Goal: Task Accomplishment & Management: Use online tool/utility

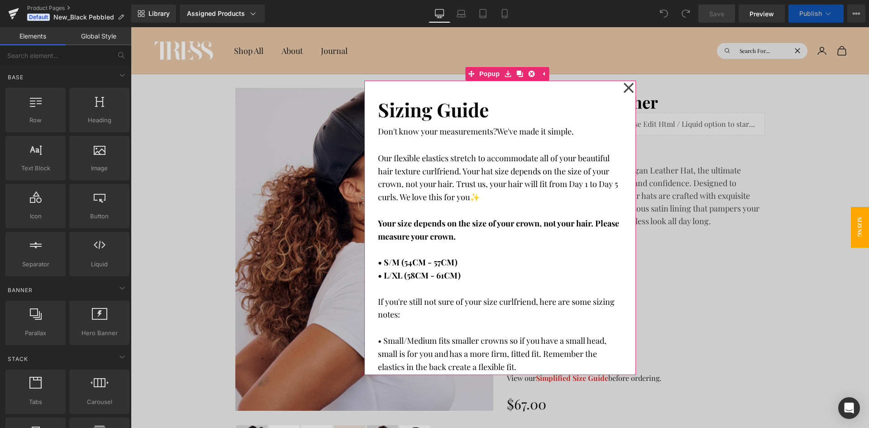
click at [625, 91] on icon at bounding box center [628, 88] width 11 height 272
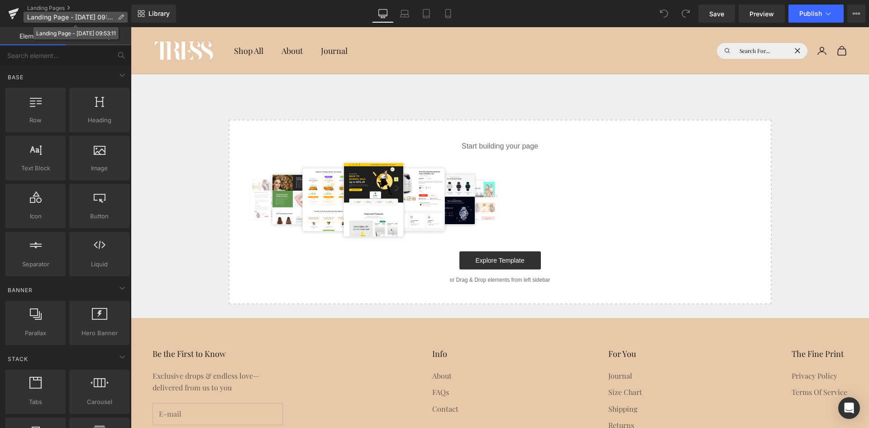
click at [120, 18] on icon at bounding box center [121, 17] width 6 height 6
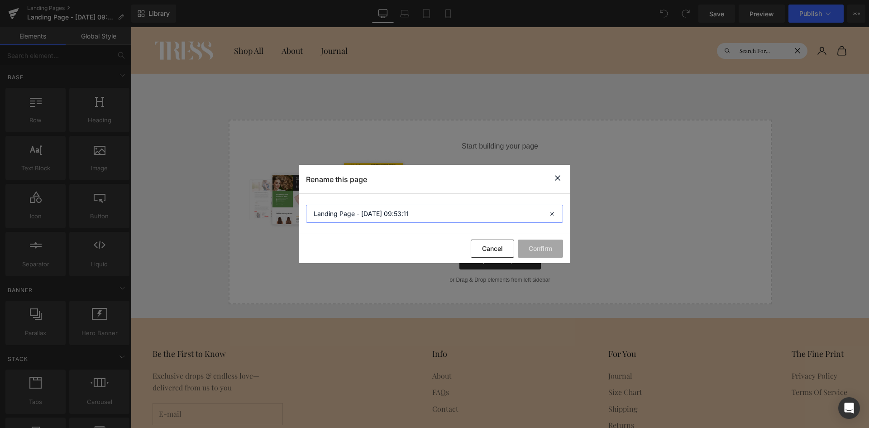
click at [450, 213] on input "Landing Page - [DATE] 09:53:11" at bounding box center [434, 214] width 257 height 18
click at [313, 213] on input "Landing Page - [DATE] 09:53:11" at bounding box center [434, 214] width 257 height 18
drag, startPoint x: 353, startPoint y: 211, endPoint x: 276, endPoint y: 210, distance: 77.4
click at [276, 210] on div "Rename this page Landing Page - [DATE] 09:53:11 Cancel Confirm" at bounding box center [434, 214] width 869 height 428
type input "Prestige PDP - [DATE] 09:53:11"
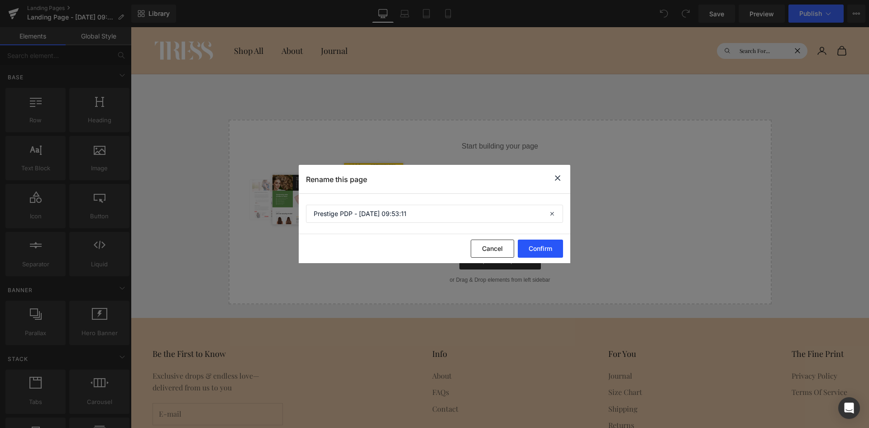
click at [538, 247] on button "Confirm" at bounding box center [540, 248] width 45 height 18
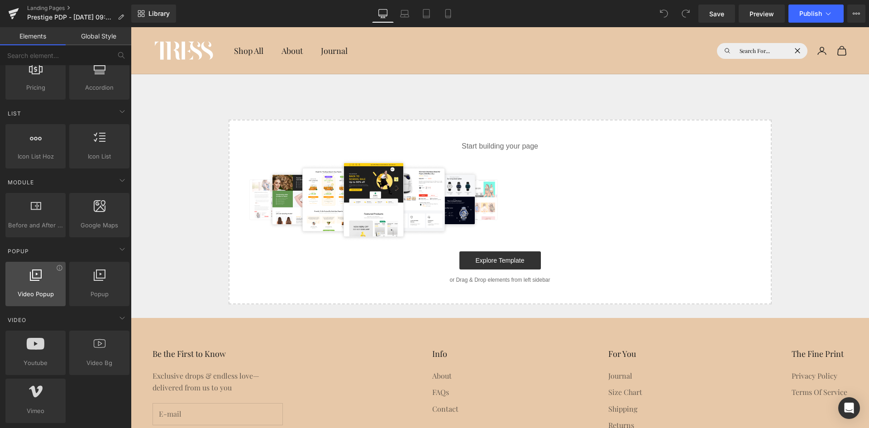
scroll to position [407, 0]
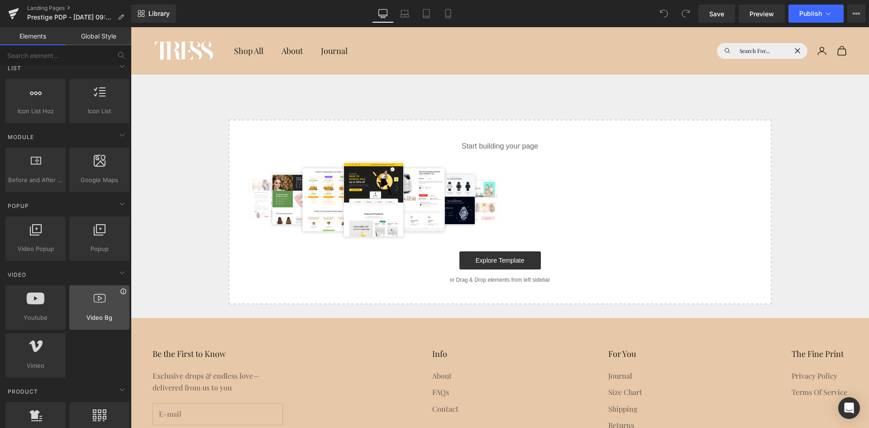
click at [121, 294] on icon at bounding box center [123, 291] width 7 height 7
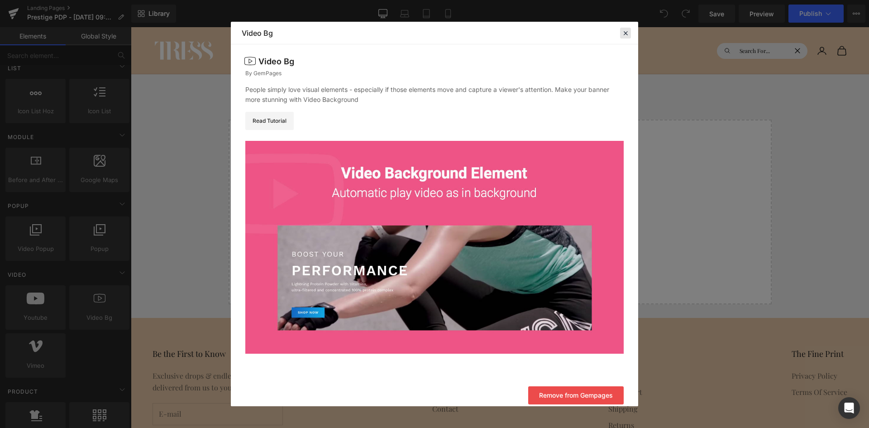
click at [627, 34] on icon at bounding box center [626, 33] width 8 height 8
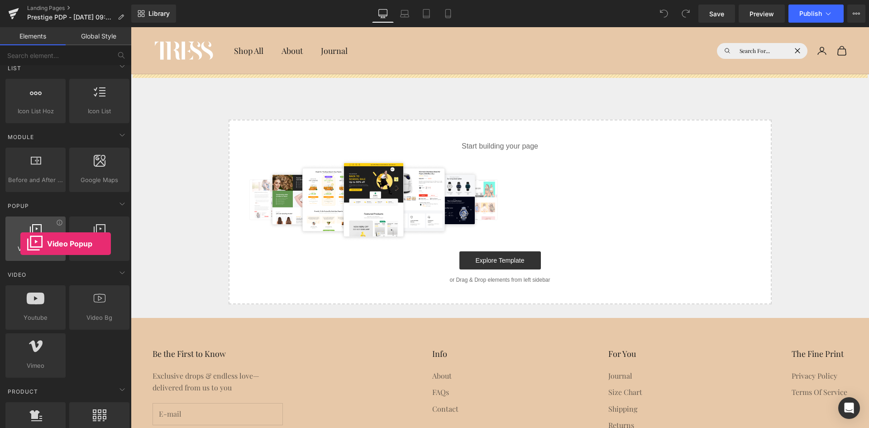
drag, startPoint x: 35, startPoint y: 236, endPoint x: 20, endPoint y: 244, distance: 16.6
click at [20, 244] on div at bounding box center [35, 234] width 55 height 20
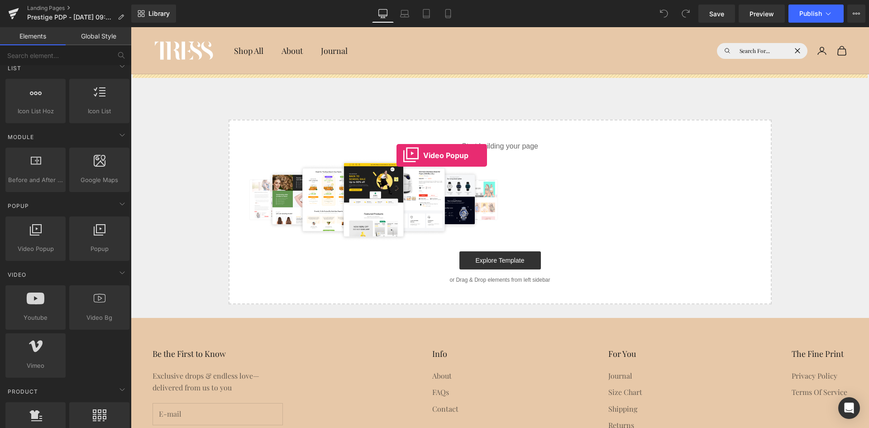
drag, startPoint x: 151, startPoint y: 271, endPoint x: 397, endPoint y: 157, distance: 270.6
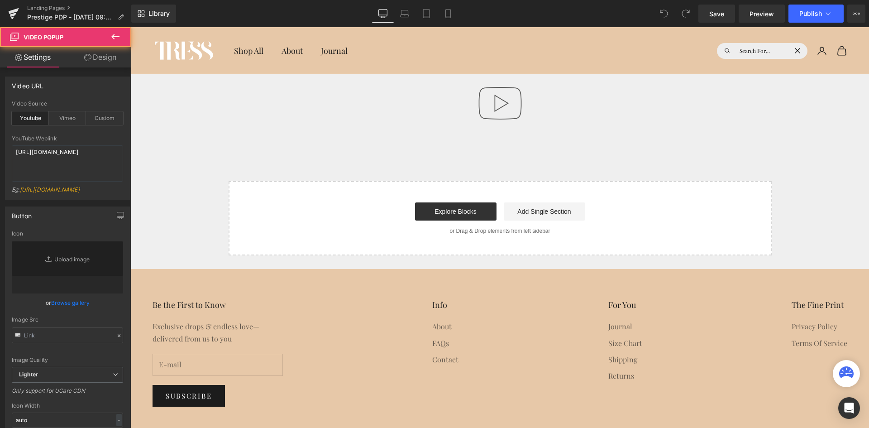
type input "//[DOMAIN_NAME][URL]"
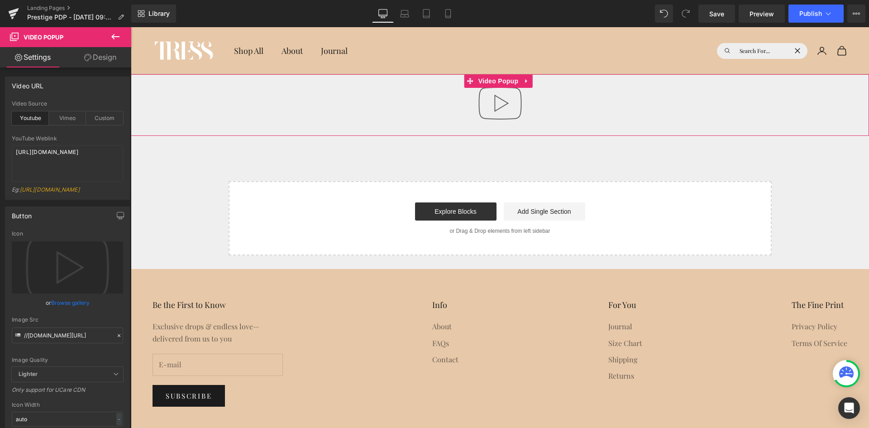
click at [497, 114] on img at bounding box center [500, 103] width 58 height 58
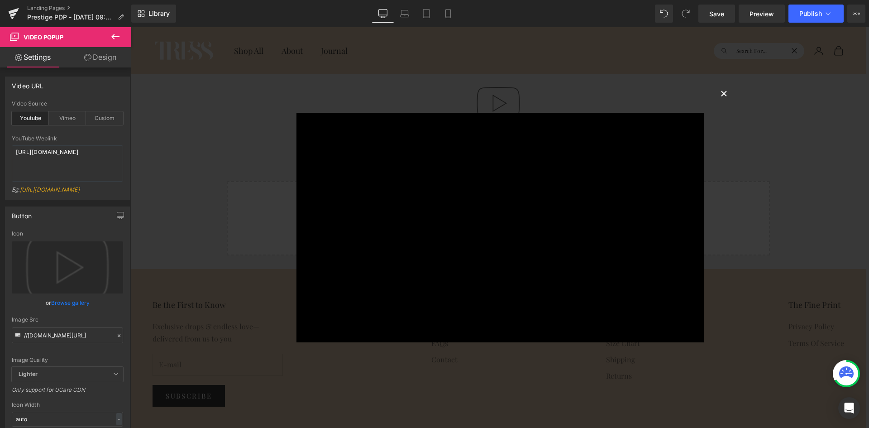
click at [728, 95] on button "×" at bounding box center [724, 93] width 18 height 18
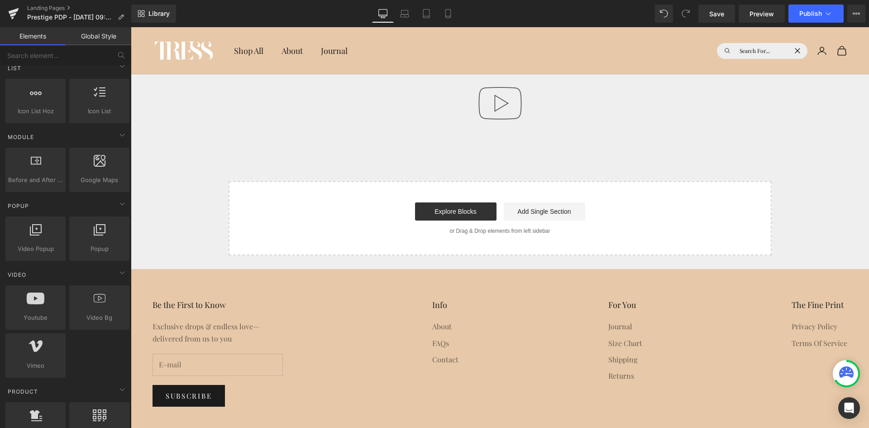
click at [481, 96] on img at bounding box center [500, 103] width 58 height 58
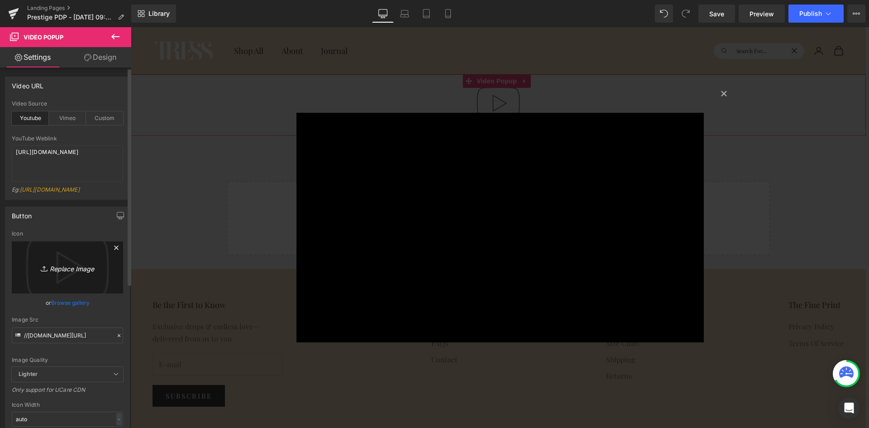
scroll to position [91, 0]
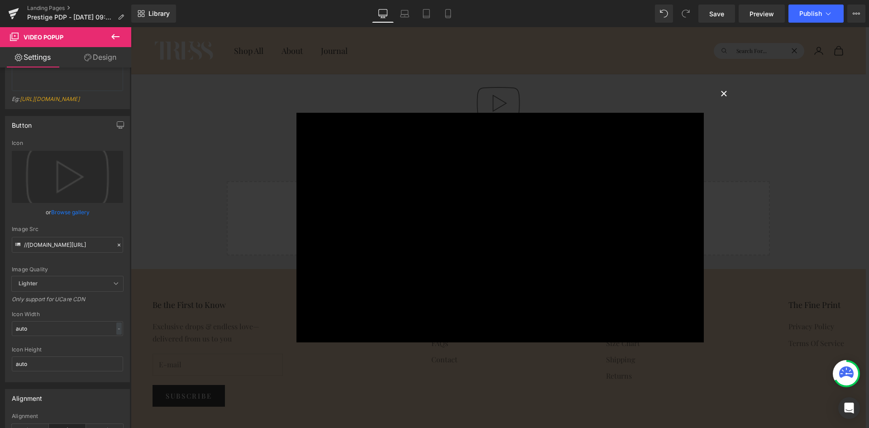
click at [728, 94] on button "×" at bounding box center [724, 93] width 18 height 18
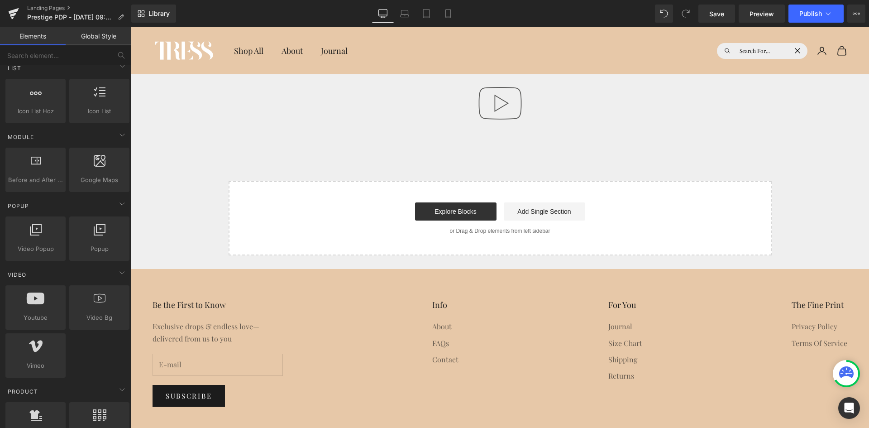
click at [300, 121] on div at bounding box center [500, 104] width 738 height 61
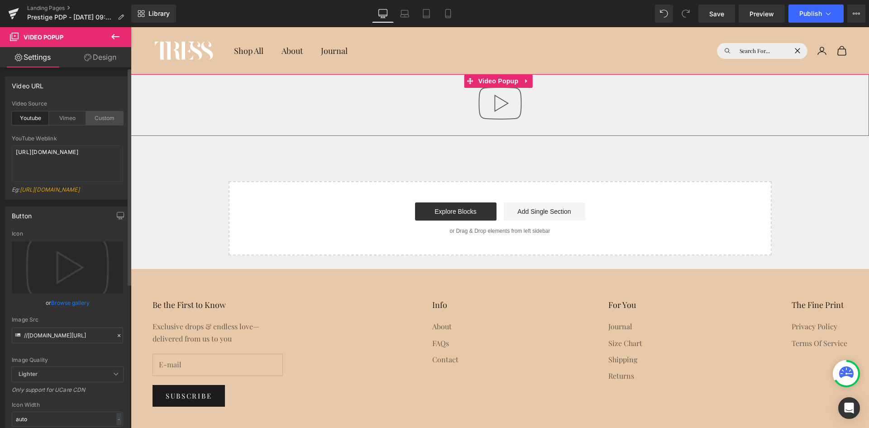
click at [105, 121] on div "Custom" at bounding box center [104, 118] width 37 height 14
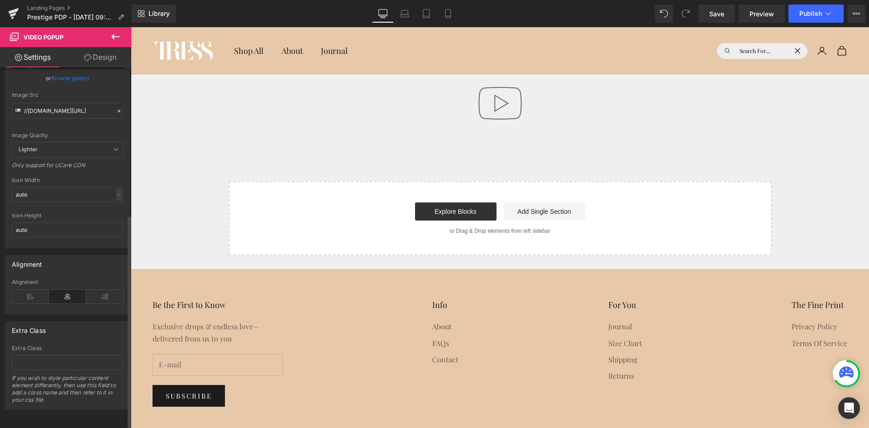
scroll to position [253, 0]
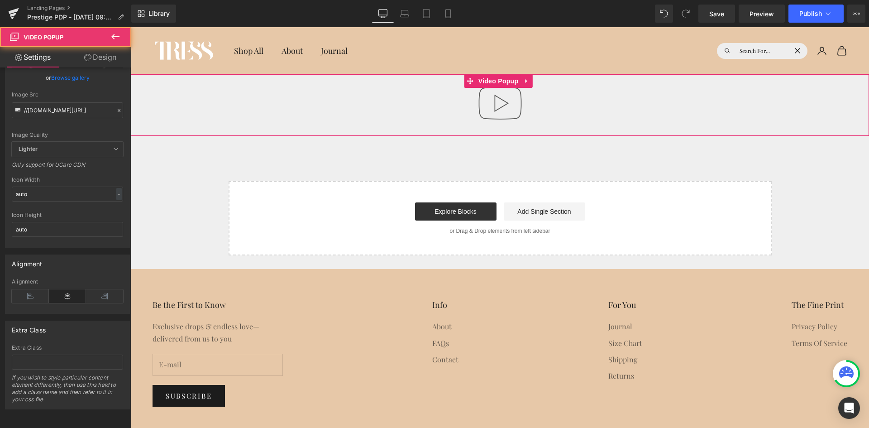
click at [536, 105] on div at bounding box center [500, 104] width 738 height 61
click at [407, 121] on div at bounding box center [500, 104] width 738 height 61
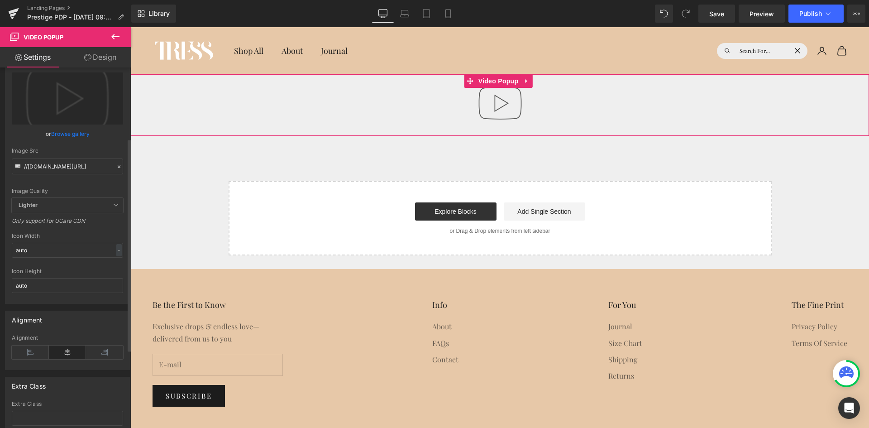
scroll to position [117, 0]
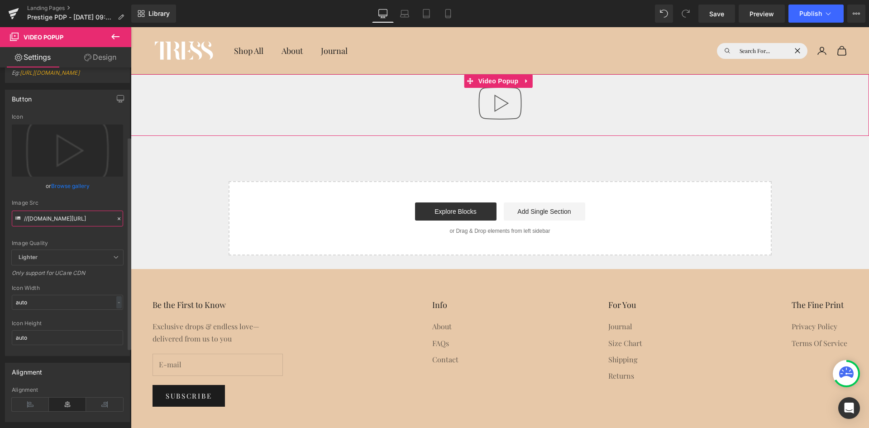
click at [70, 226] on input "//[DOMAIN_NAME][URL]" at bounding box center [67, 219] width 111 height 16
click at [116, 222] on icon at bounding box center [119, 218] width 6 height 6
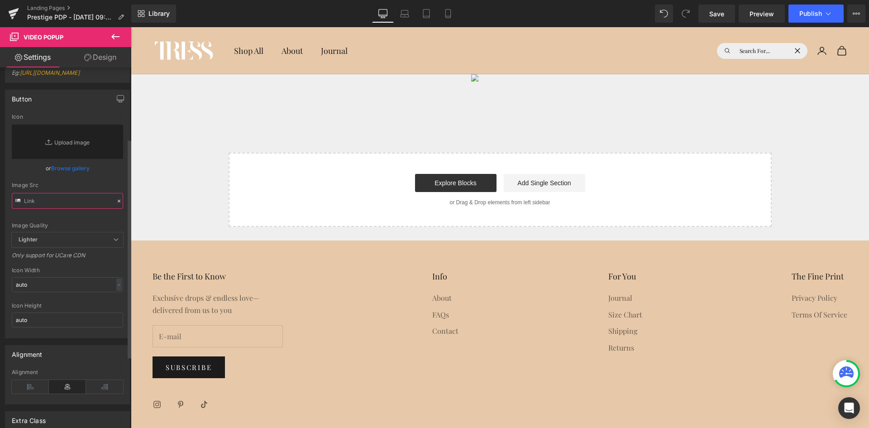
click at [67, 209] on input "text" at bounding box center [67, 201] width 111 height 16
paste input "[URL][DOMAIN_NAME]"
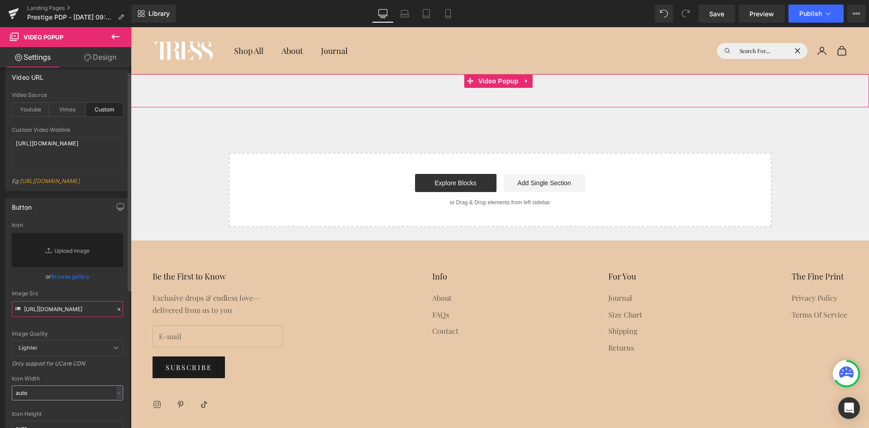
scroll to position [0, 0]
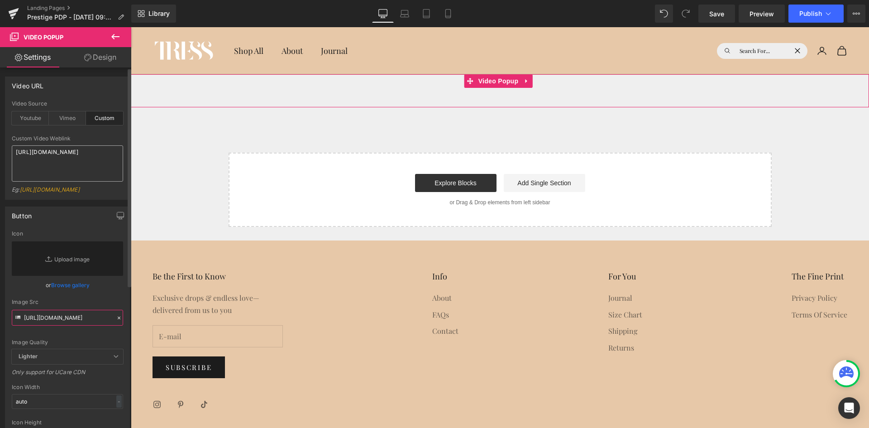
type input "[URL][DOMAIN_NAME]"
drag, startPoint x: 93, startPoint y: 173, endPoint x: 0, endPoint y: 118, distance: 108.4
click at [0, 118] on div "Video URL custom Video Source Youtube Vimeo Custom YouTube Weblink [URL][DOMAIN…" at bounding box center [67, 135] width 135 height 130
paste textarea "[DOMAIN_NAME][URL]"
type textarea "[URL][DOMAIN_NAME]"
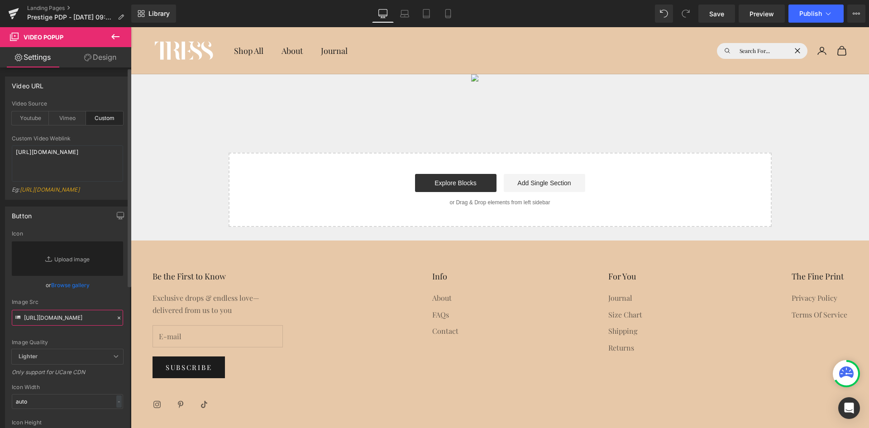
click at [63, 325] on input "[URL][DOMAIN_NAME]" at bounding box center [67, 318] width 111 height 16
click at [35, 123] on div "Youtube" at bounding box center [30, 118] width 37 height 14
drag, startPoint x: 87, startPoint y: 165, endPoint x: 0, endPoint y: 136, distance: 91.9
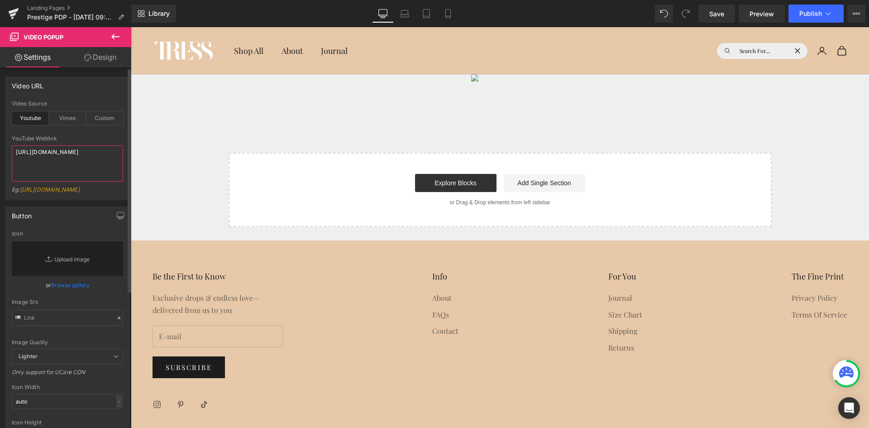
click at [0, 136] on div "Video URL youtube Video Source Youtube Vimeo Custom YouTube Weblink [URL][DOMAI…" at bounding box center [67, 135] width 135 height 130
paste textarea "[DOMAIN_NAME][URL]"
type textarea "[URL][DOMAIN_NAME]"
click at [75, 224] on div "Button" at bounding box center [67, 215] width 124 height 17
click at [418, 136] on div "Video Popup Select your layout" at bounding box center [500, 150] width 738 height 153
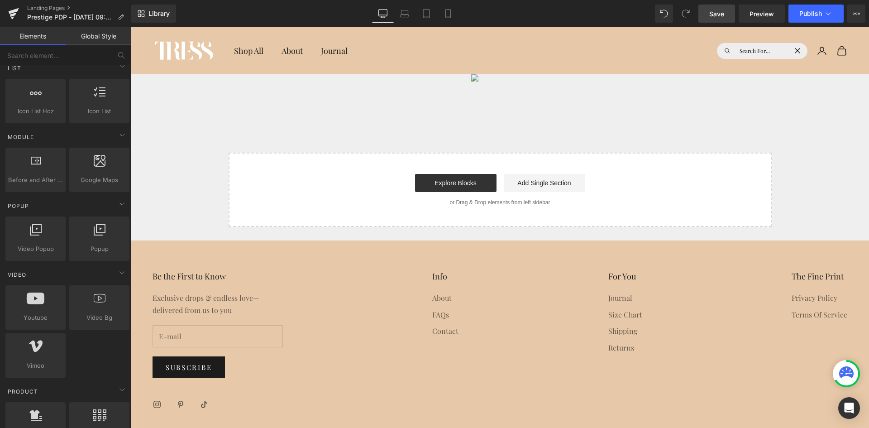
click at [719, 13] on span "Save" at bounding box center [716, 14] width 15 height 10
click at [619, 316] on link "Size Chart" at bounding box center [625, 315] width 34 height 10
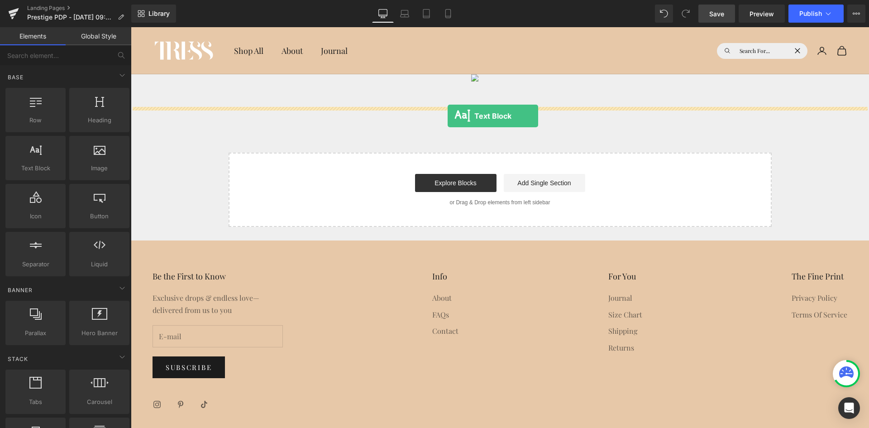
drag, startPoint x: 252, startPoint y: 182, endPoint x: 448, endPoint y: 116, distance: 206.6
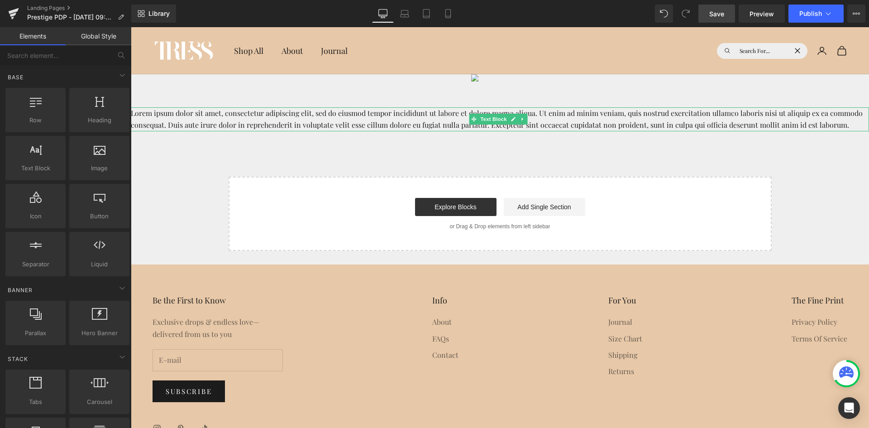
click at [439, 120] on p "Lorem ipsum dolor sit amet, consectetur adipiscing elit, sed do eiusmod tempor …" at bounding box center [500, 119] width 738 height 24
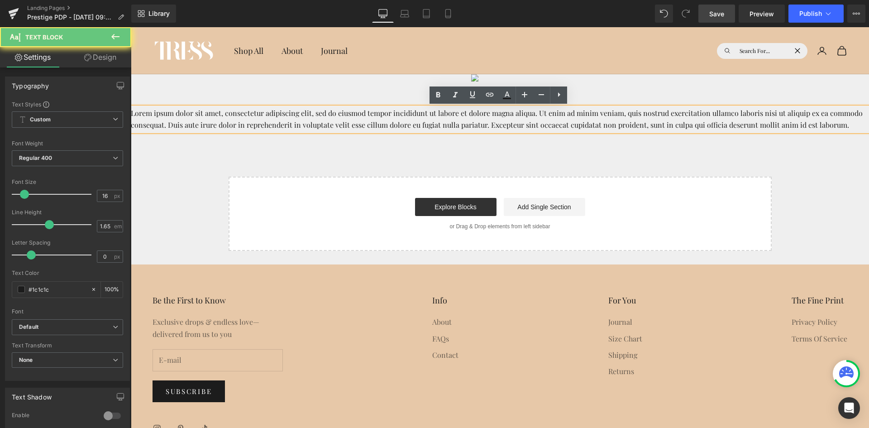
click at [439, 120] on p "Lorem ipsum dolor sit amet, consectetur adipiscing elit, sed do eiusmod tempor …" at bounding box center [500, 119] width 738 height 24
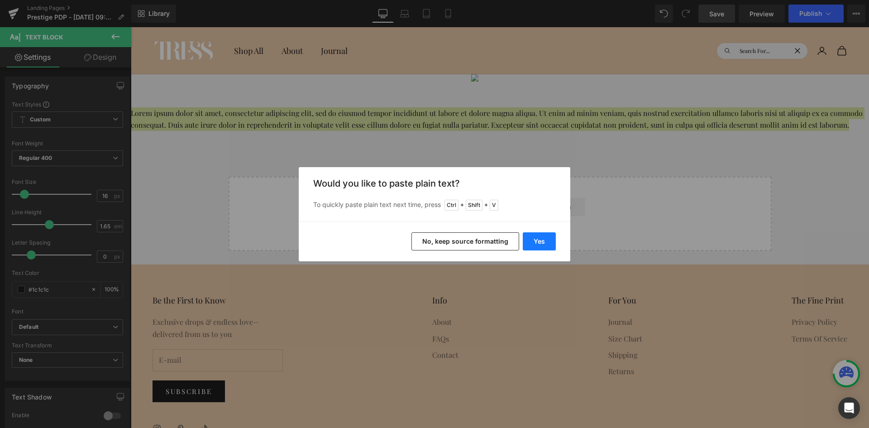
click at [541, 235] on button "Yes" at bounding box center [539, 241] width 33 height 18
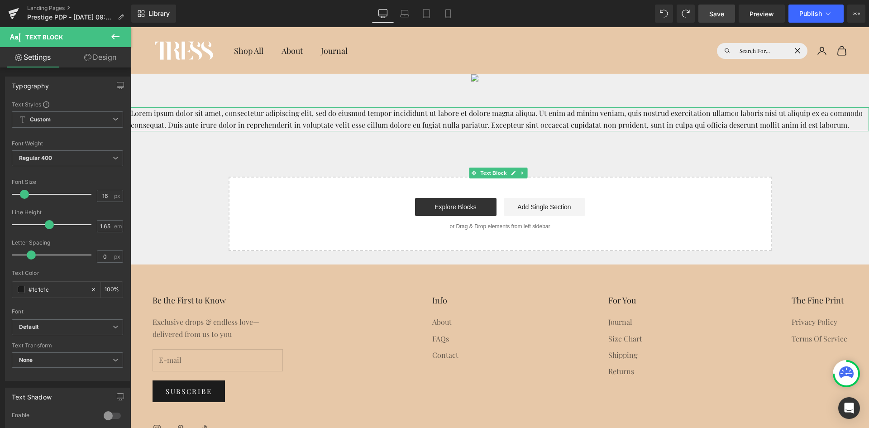
click at [368, 117] on p "Lorem ipsum dolor sit amet, consectetur adipiscing elit, sed do eiusmod tempor …" at bounding box center [500, 119] width 738 height 24
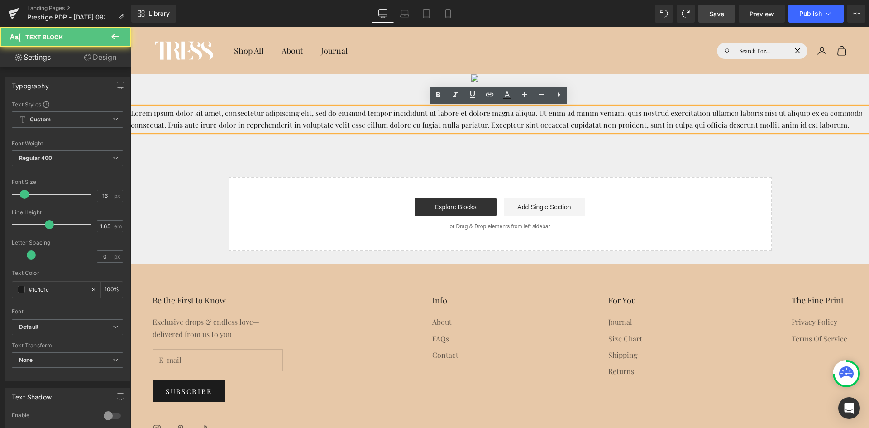
click at [368, 117] on p "Lorem ipsum dolor sit amet, consectetur adipiscing elit, sed do eiusmod tempor …" at bounding box center [500, 119] width 738 height 24
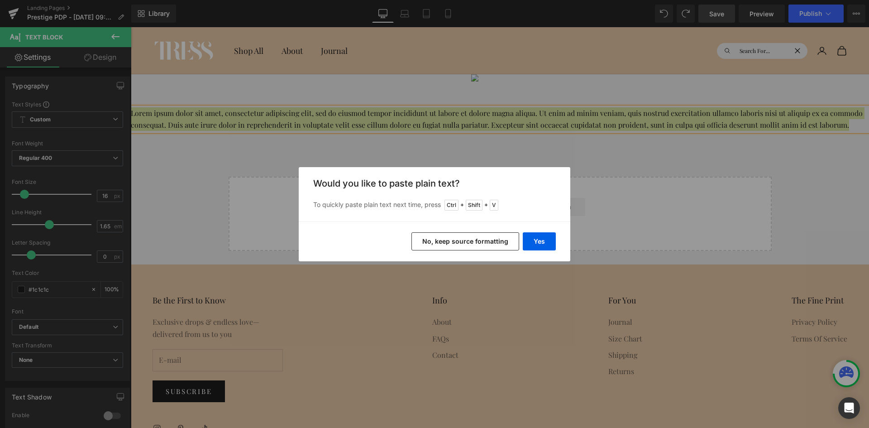
click at [441, 239] on button "No, keep source formatting" at bounding box center [466, 241] width 108 height 18
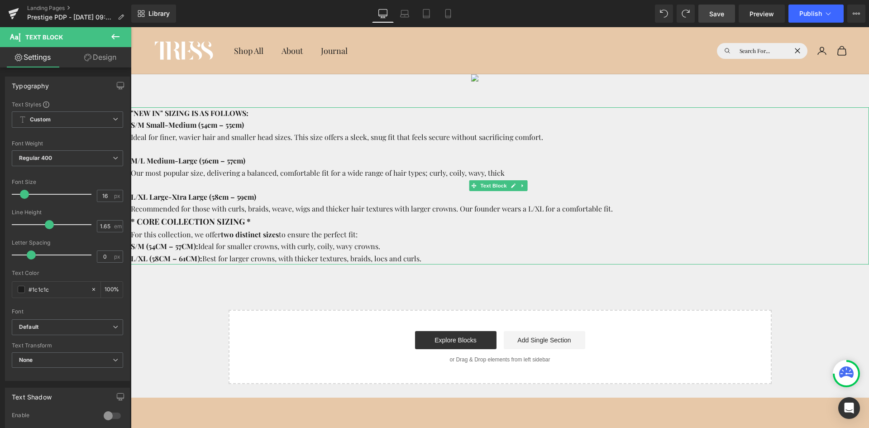
click at [440, 235] on p "For this collection, we offer two distinct sizes to ensure the perfect fit:" at bounding box center [500, 235] width 738 height 12
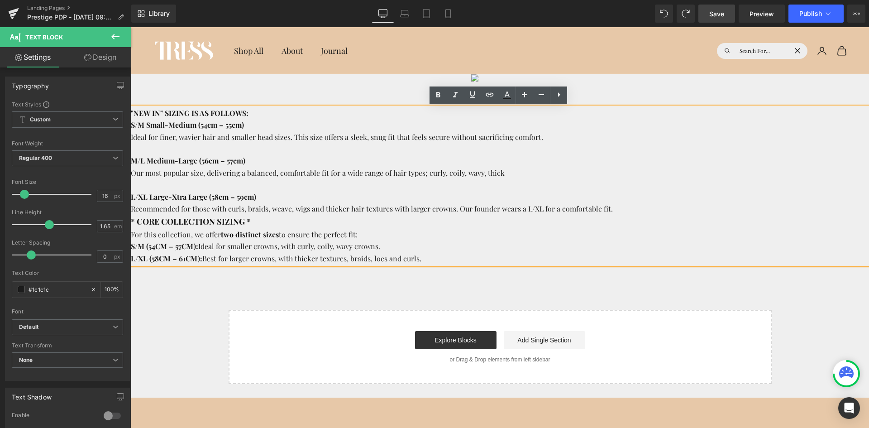
click at [630, 206] on p "S/M Small-Medium (54cm – 55cm) Ideal for finer, wavier hair and smaller head si…" at bounding box center [500, 167] width 738 height 96
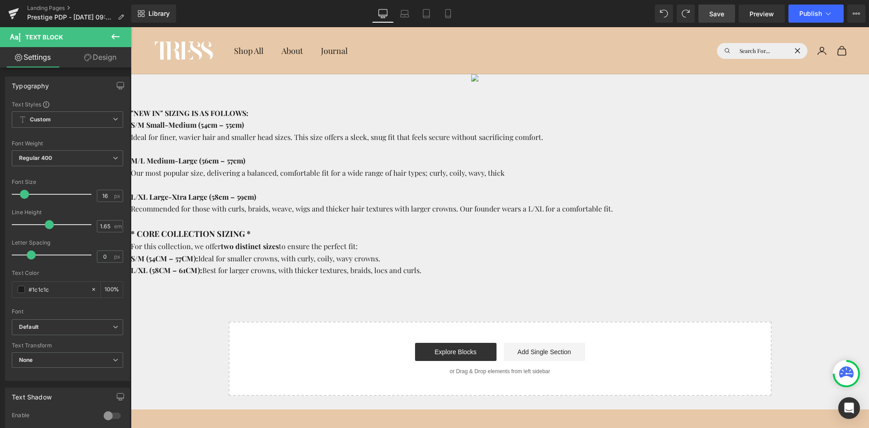
click at [99, 53] on link "Design" at bounding box center [100, 57] width 66 height 20
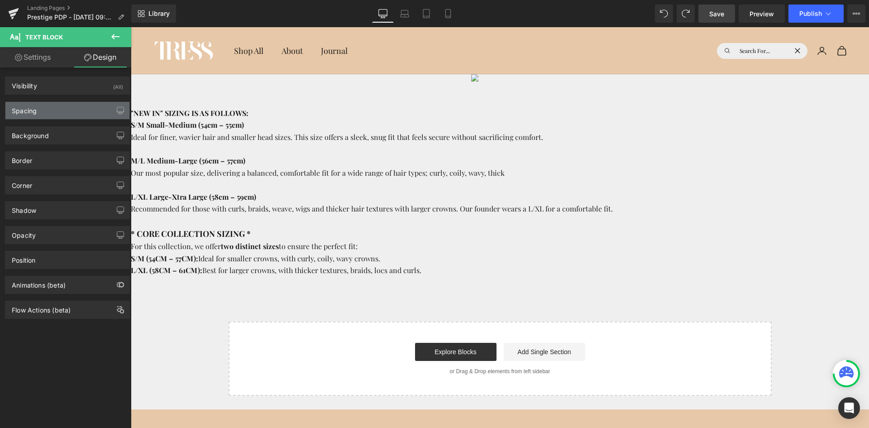
click at [77, 114] on div "Spacing" at bounding box center [67, 110] width 124 height 17
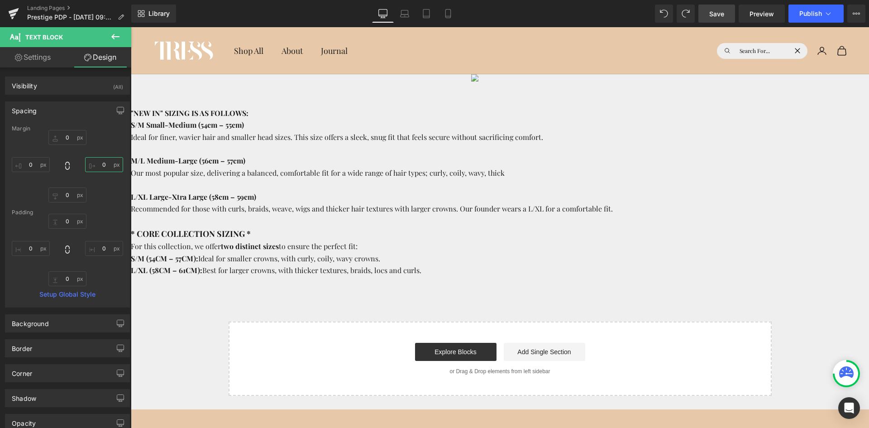
click at [102, 165] on input "0" at bounding box center [104, 164] width 38 height 15
click at [39, 164] on input "0" at bounding box center [31, 164] width 38 height 15
click at [91, 163] on input "10" at bounding box center [104, 164] width 38 height 15
type input "0"
click at [29, 164] on input "0" at bounding box center [31, 164] width 38 height 15
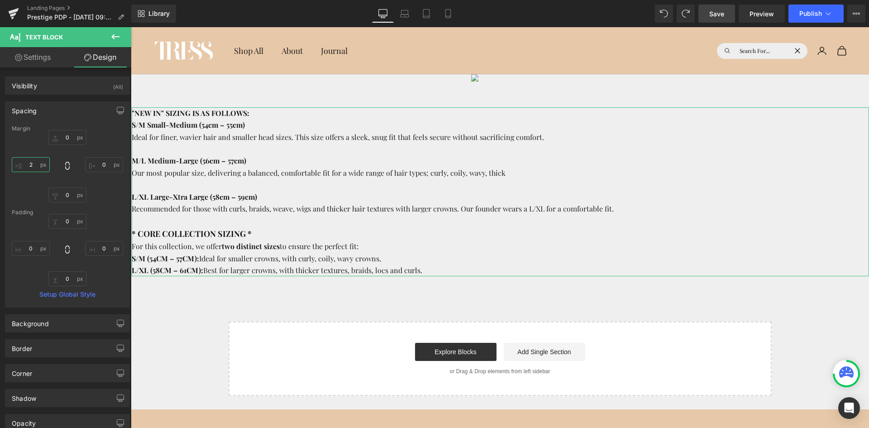
type input "20"
click at [338, 256] on p "S/M (54CM – 57CM): Ideal for smaller crowns, with curly, coily, wavy crowns." at bounding box center [504, 259] width 729 height 12
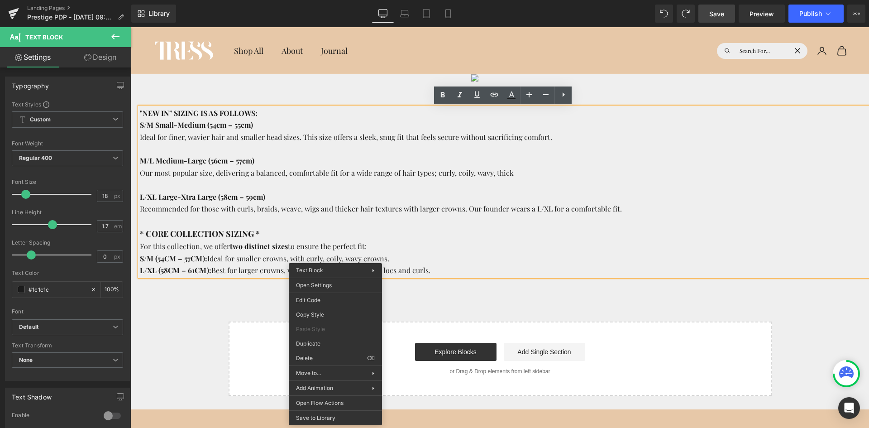
click at [375, 255] on p "S/M (54CM – 57CM): Ideal for smaller crowns, with curly, coily, wavy crowns." at bounding box center [504, 259] width 729 height 12
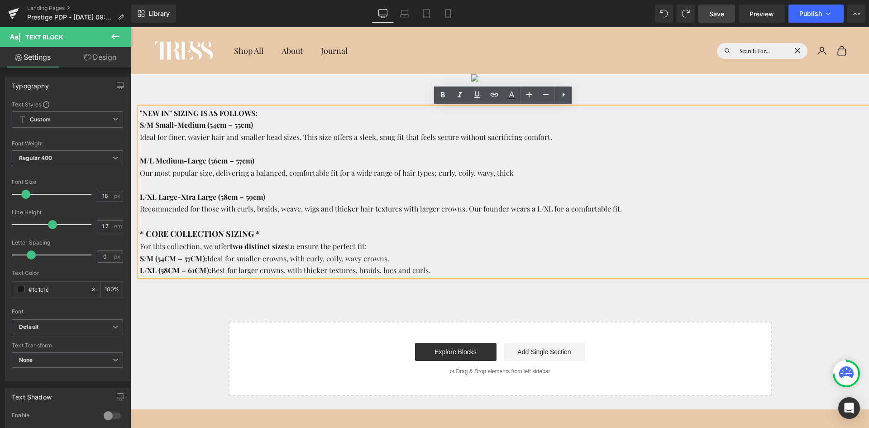
click at [714, 10] on span "Save" at bounding box center [716, 14] width 15 height 10
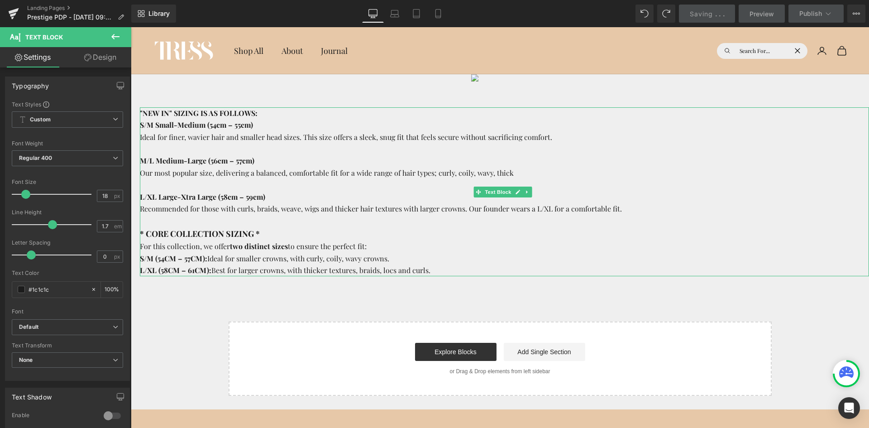
click at [315, 93] on div at bounding box center [500, 90] width 738 height 33
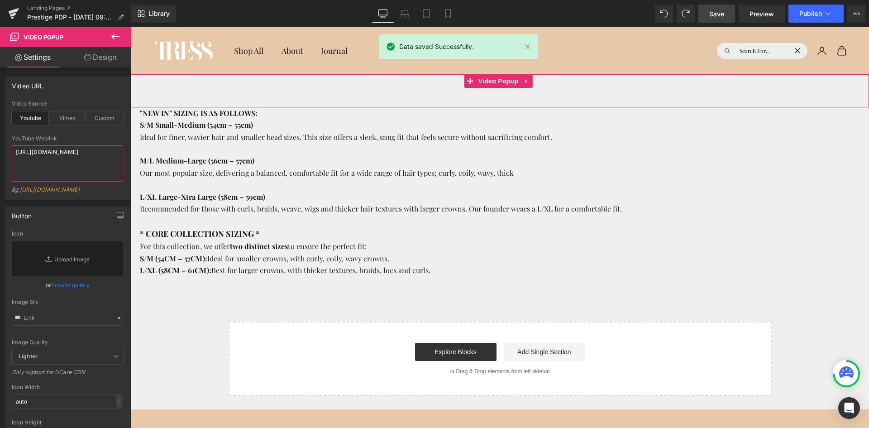
drag, startPoint x: 110, startPoint y: 154, endPoint x: 0, endPoint y: 153, distance: 109.6
click at [0, 153] on div "Video URL youtube Video Source Youtube Vimeo Custom YouTube Weblink [URL][DOMAI…" at bounding box center [67, 135] width 135 height 130
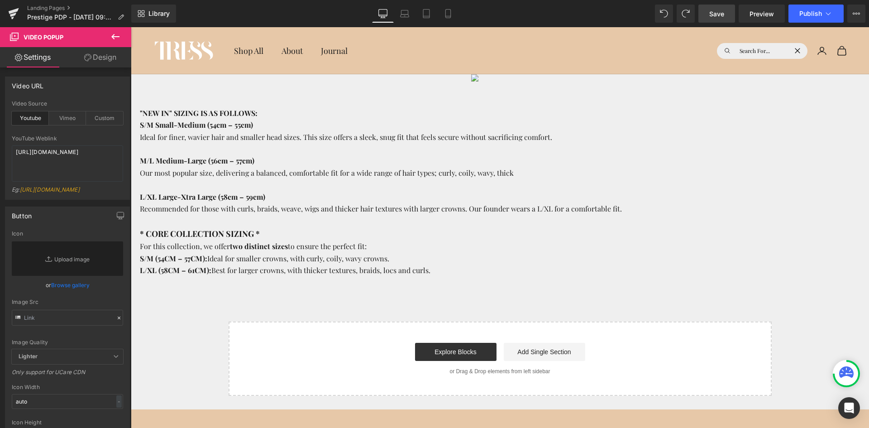
click at [722, 16] on span "Save" at bounding box center [716, 14] width 15 height 10
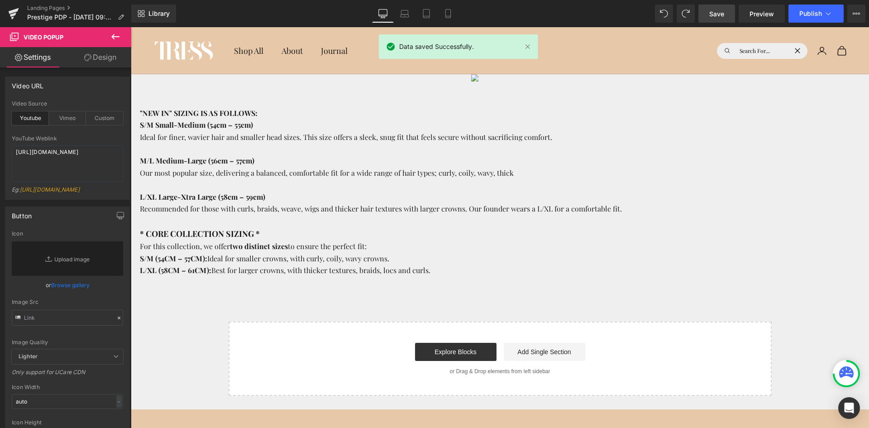
click at [117, 37] on icon at bounding box center [115, 36] width 8 height 5
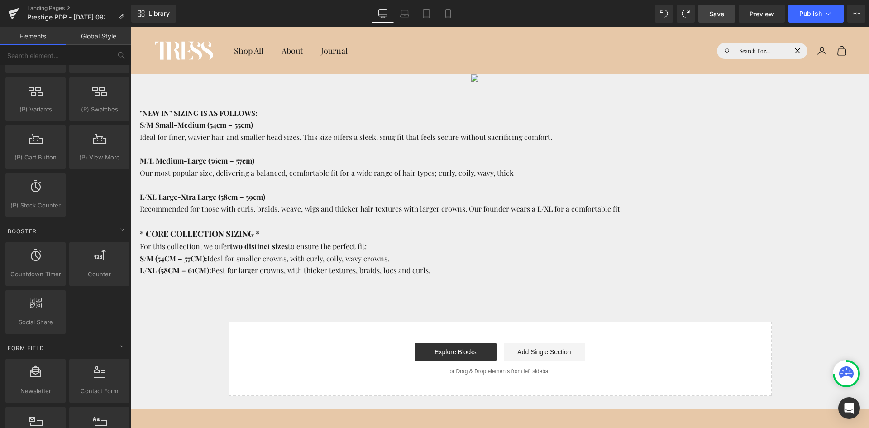
scroll to position [996, 0]
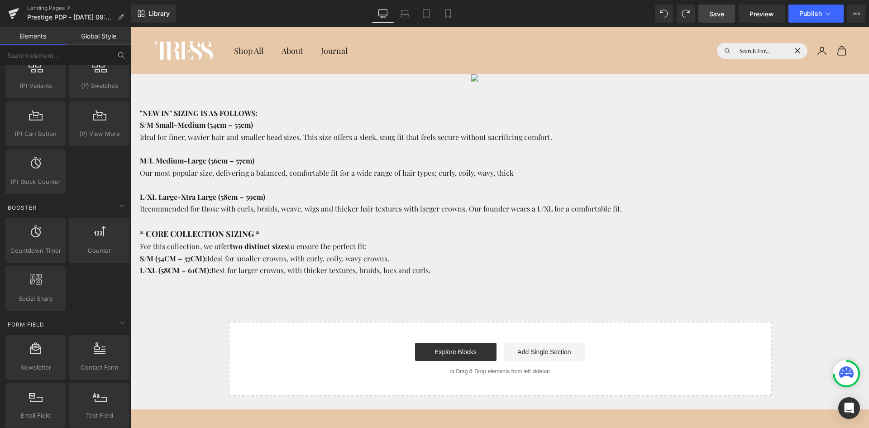
click at [120, 57] on icon at bounding box center [120, 54] width 5 height 5
click at [96, 54] on input "text" at bounding box center [55, 55] width 111 height 20
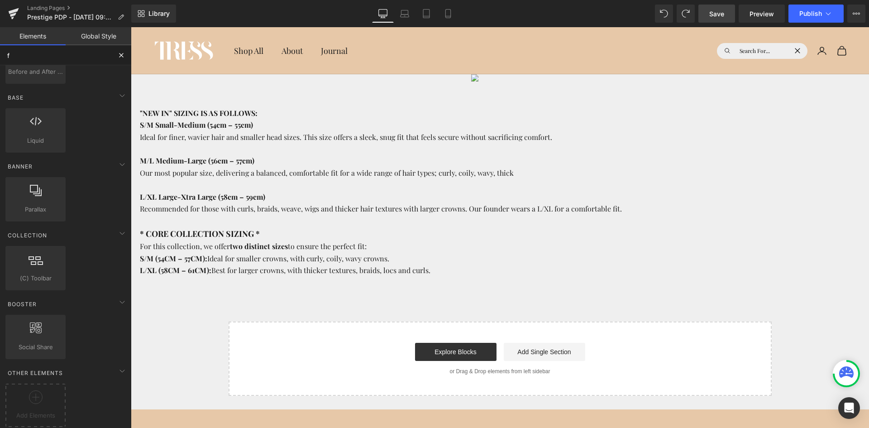
scroll to position [254, 0]
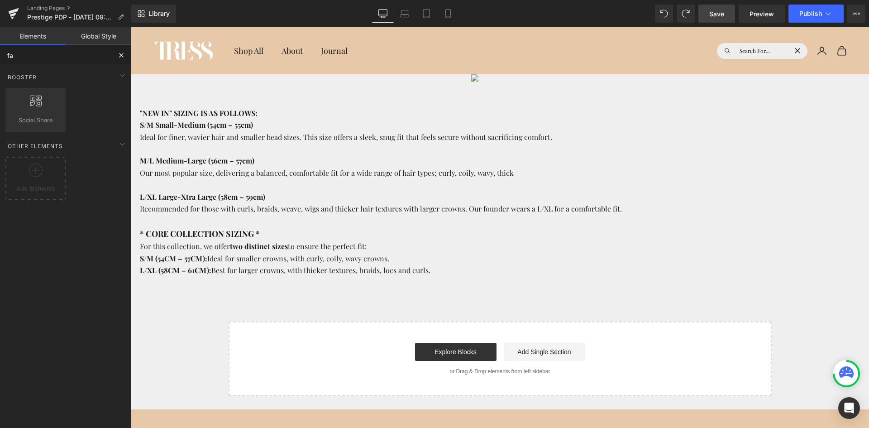
type input "faq"
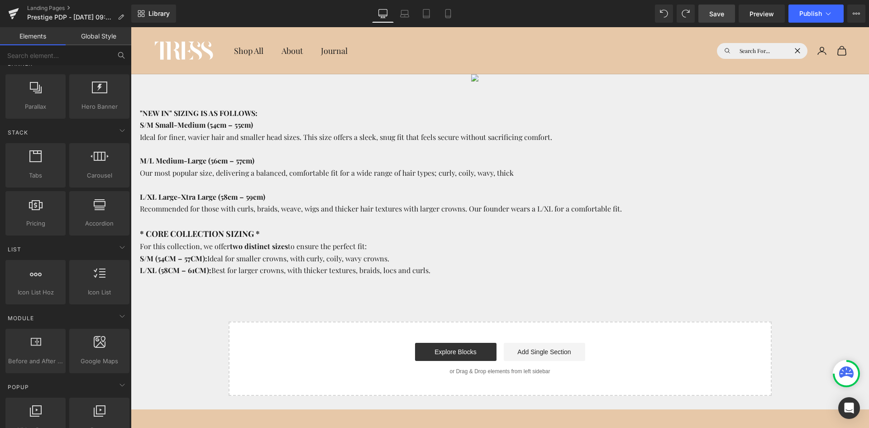
scroll to position [272, 0]
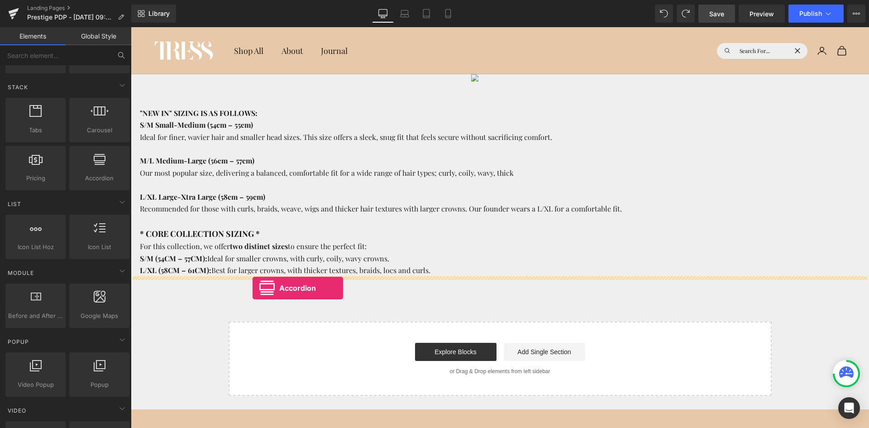
drag, startPoint x: 223, startPoint y: 195, endPoint x: 253, endPoint y: 288, distance: 97.4
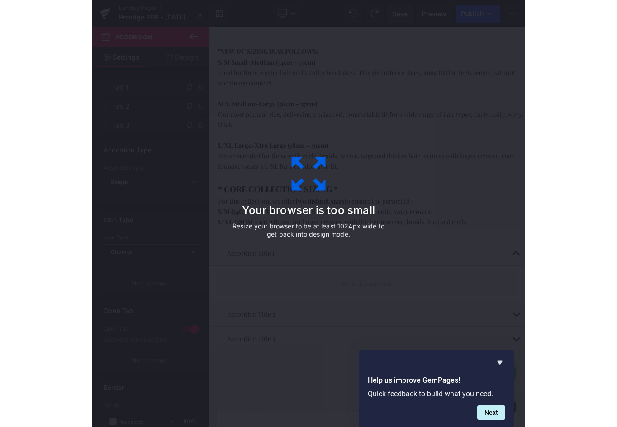
scroll to position [28, 0]
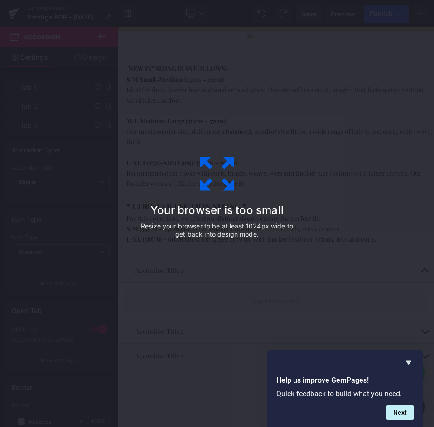
click at [333, 197] on div "Your browser is too small Resize your browser to be at least 1024px wide to get…" at bounding box center [217, 213] width 434 height 427
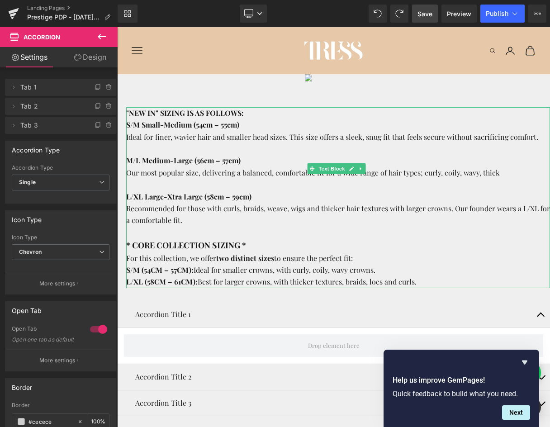
scroll to position [0, 0]
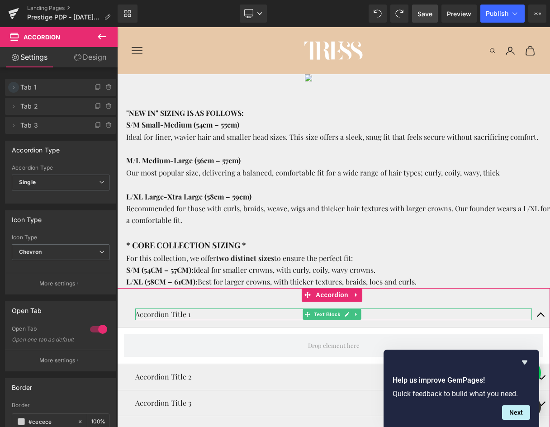
click at [14, 86] on icon at bounding box center [13, 87] width 7 height 7
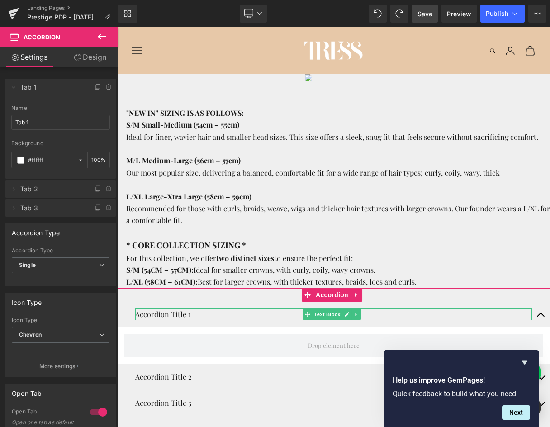
click at [183, 312] on p "Accordion Title 1" at bounding box center [333, 315] width 397 height 12
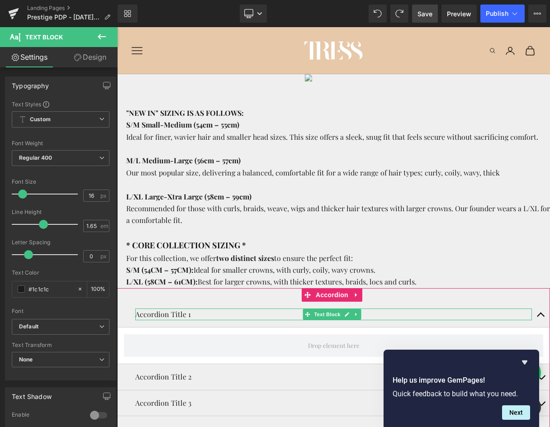
click at [195, 316] on p "Accordion Title 1" at bounding box center [333, 315] width 397 height 12
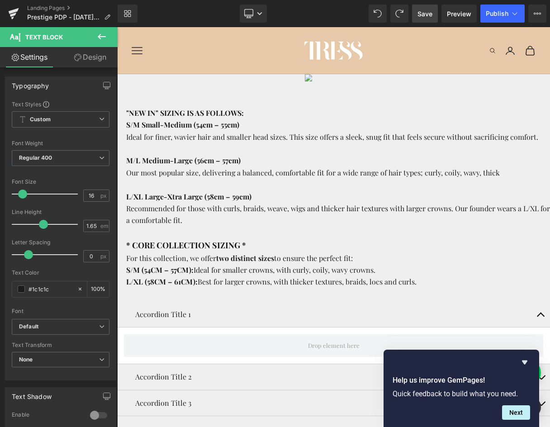
click at [103, 37] on icon at bounding box center [102, 36] width 8 height 5
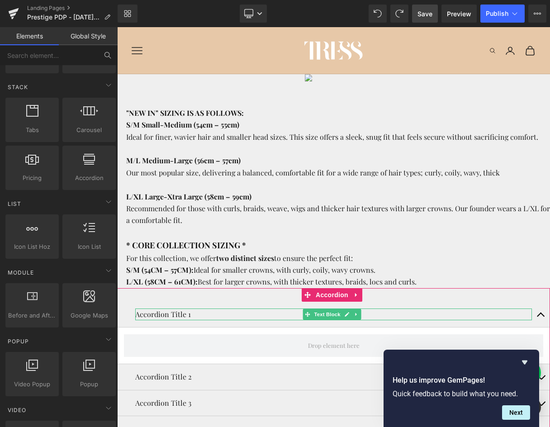
click at [185, 314] on p "Accordion Title 1" at bounding box center [333, 315] width 397 height 12
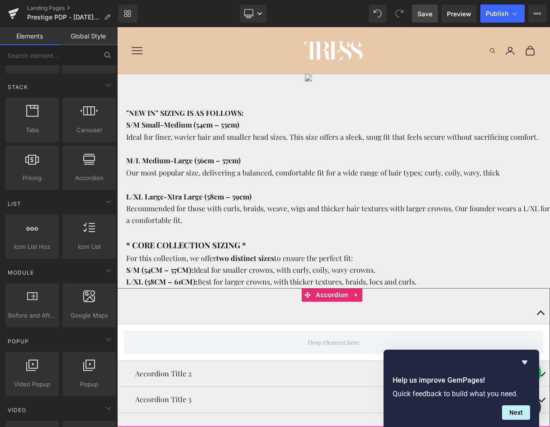
click at [167, 313] on div at bounding box center [333, 313] width 433 height 23
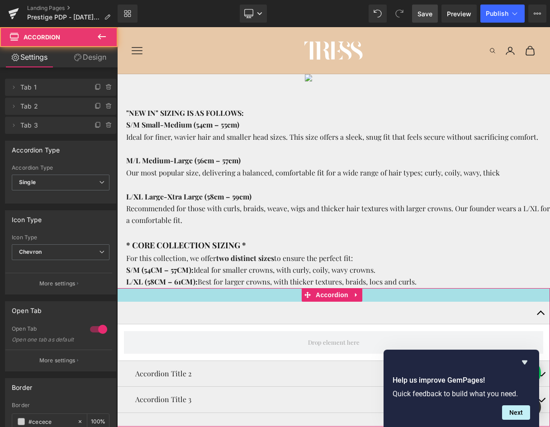
click at [152, 301] on div at bounding box center [333, 295] width 433 height 14
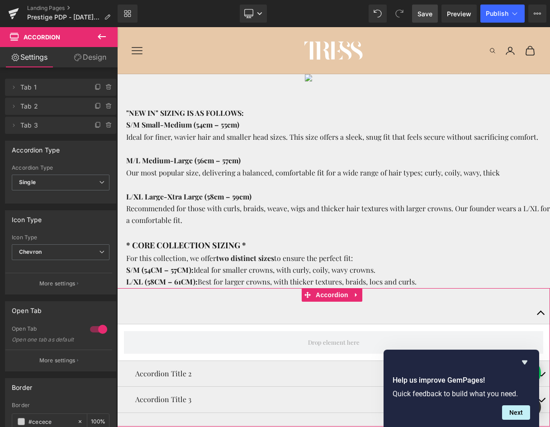
click at [150, 302] on div at bounding box center [333, 313] width 433 height 23
click at [150, 305] on div at bounding box center [333, 313] width 433 height 23
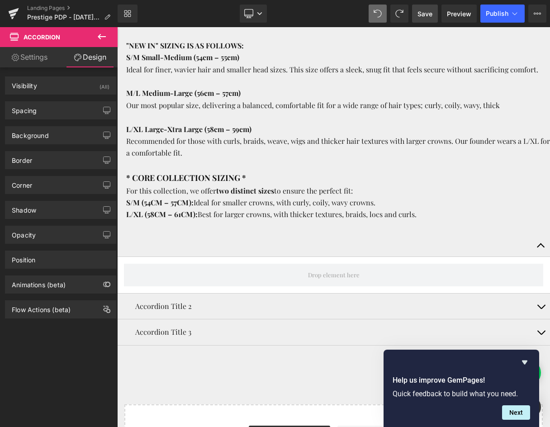
scroll to position [91, 0]
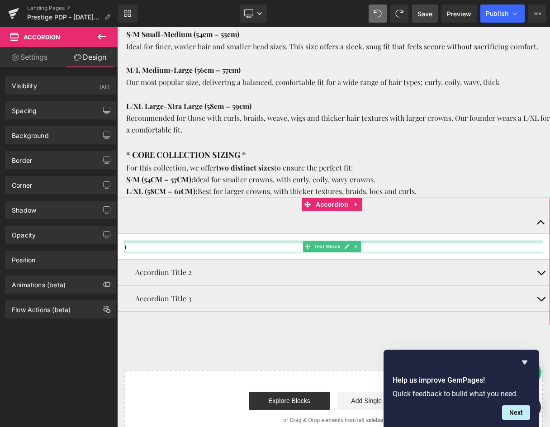
click at [129, 243] on div at bounding box center [334, 242] width 420 height 2
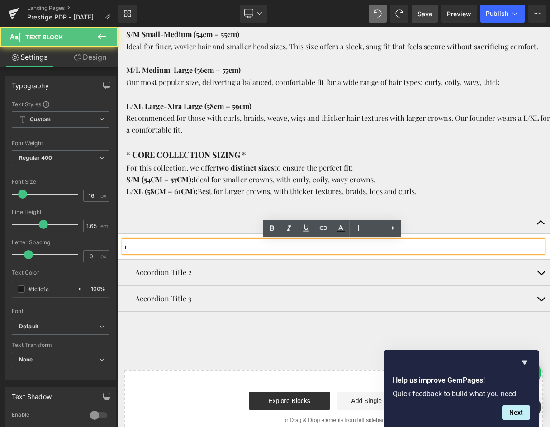
click at [129, 249] on p "1" at bounding box center [334, 247] width 420 height 12
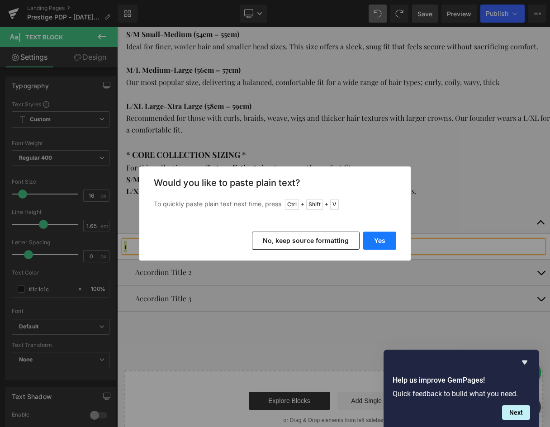
click at [377, 236] on button "Yes" at bounding box center [380, 241] width 33 height 18
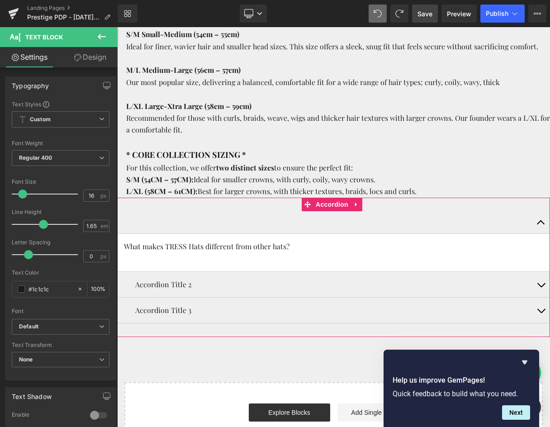
click at [289, 282] on p "Accordion Title 2" at bounding box center [333, 285] width 397 height 12
click at [541, 225] on span "button" at bounding box center [541, 225] width 0 height 0
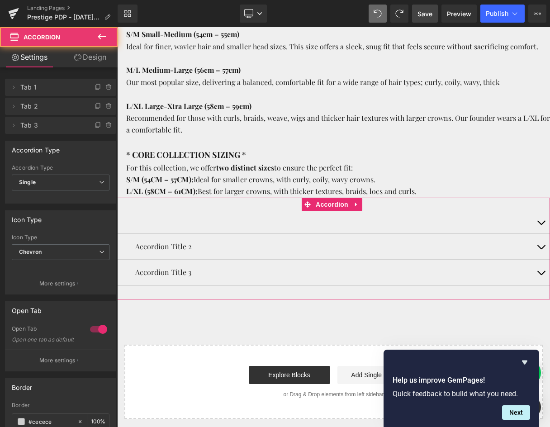
click at [539, 222] on button "button" at bounding box center [541, 222] width 18 height 22
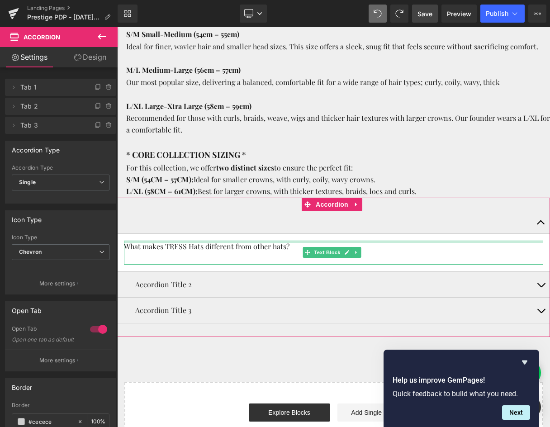
click at [265, 245] on p "What makes TRESS Hats different from other hats?" at bounding box center [334, 247] width 420 height 12
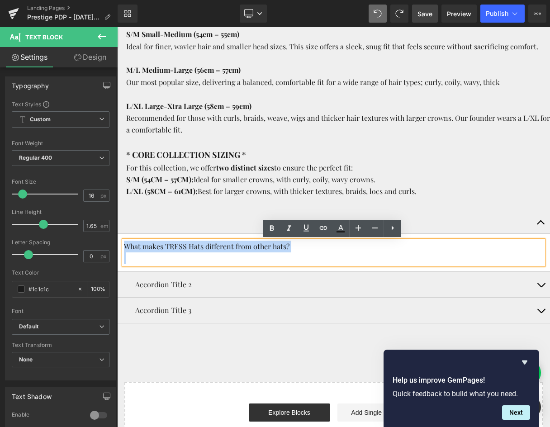
copy p "What makes TRESS Hats different from other hats?"
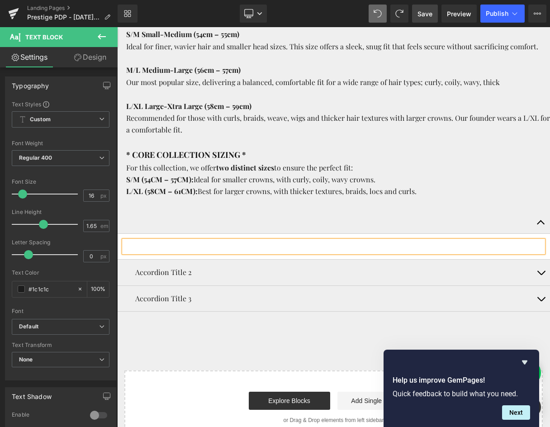
click at [138, 223] on div at bounding box center [333, 222] width 433 height 23
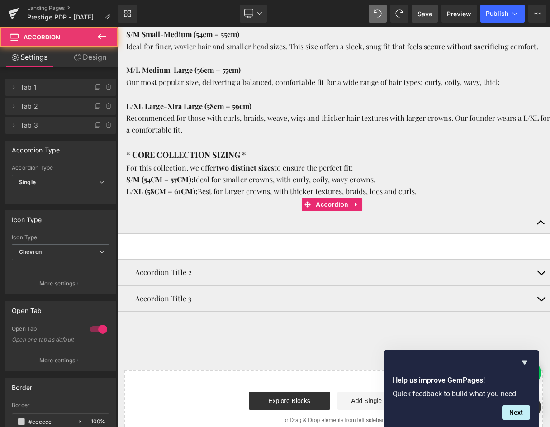
click at [142, 228] on div at bounding box center [333, 222] width 433 height 23
click at [37, 87] on span "Tab 1" at bounding box center [51, 87] width 62 height 17
click at [11, 85] on icon at bounding box center [13, 87] width 7 height 7
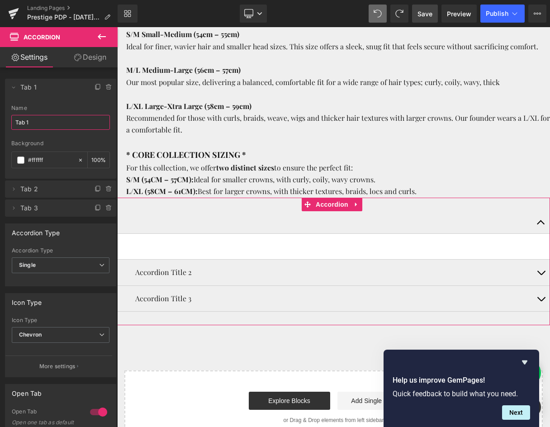
drag, startPoint x: 41, startPoint y: 121, endPoint x: 0, endPoint y: 117, distance: 41.8
click at [0, 117] on html "Accordion You are previewing how the will restyle your page. You can not edit E…" at bounding box center [275, 213] width 550 height 427
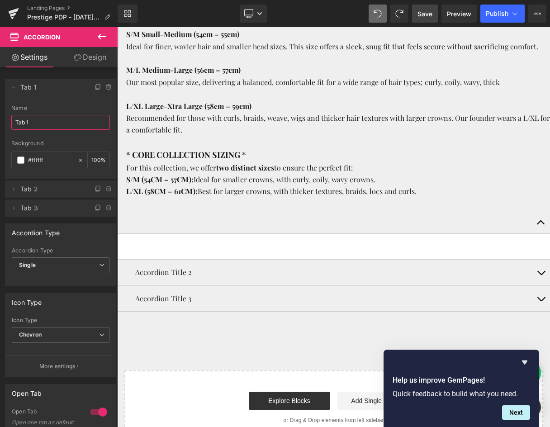
paste input "What makes TRESS Hats different from other hats?"
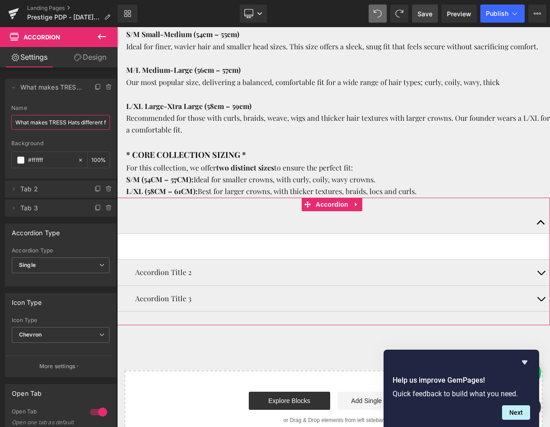
scroll to position [0, 43]
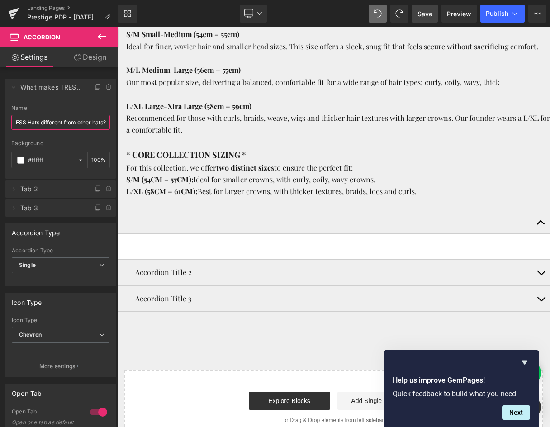
type input "What makes TRESS Hats different from other hats?"
click at [208, 286] on div "Accordion Title 3 Text Block" at bounding box center [333, 299] width 433 height 26
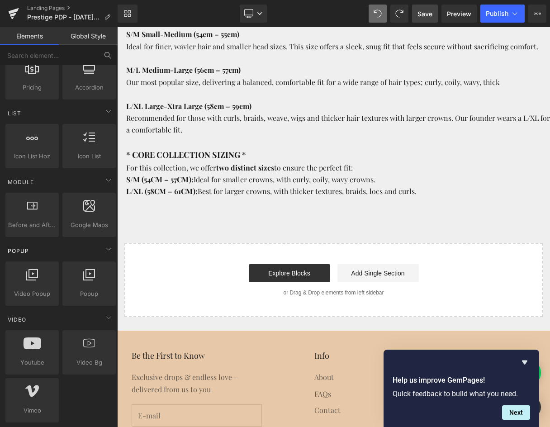
scroll to position [226, 0]
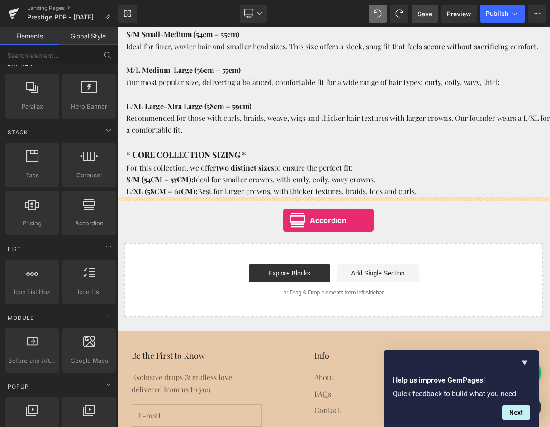
drag, startPoint x: 196, startPoint y: 251, endPoint x: 284, endPoint y: 215, distance: 95.4
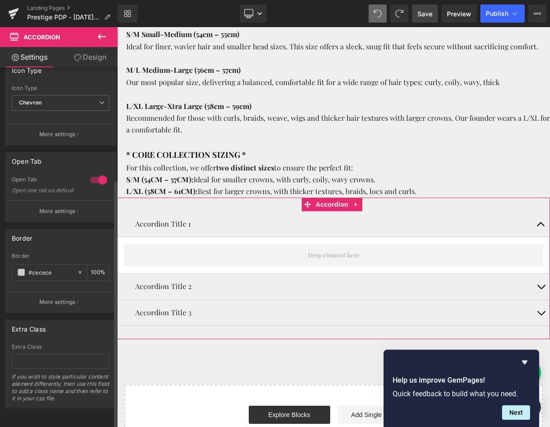
scroll to position [162, 0]
click at [152, 224] on p "Accordion Title 1" at bounding box center [333, 224] width 397 height 12
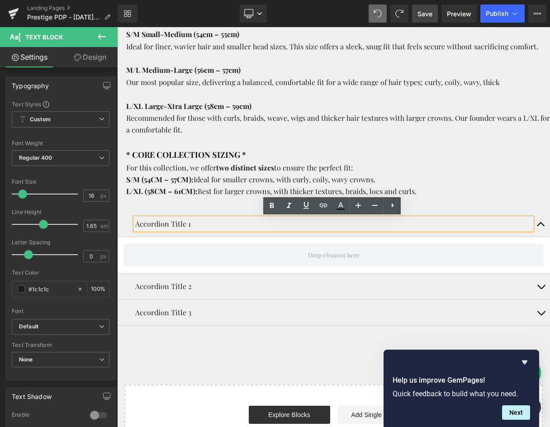
click at [152, 224] on p "Accordion Title 1" at bounding box center [333, 224] width 397 height 12
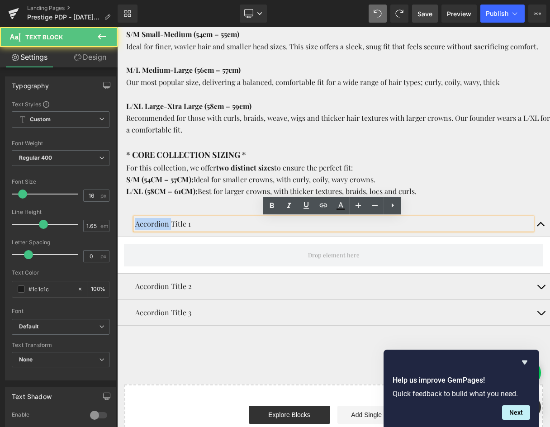
click at [152, 224] on p "Accordion Title 1" at bounding box center [333, 224] width 397 height 12
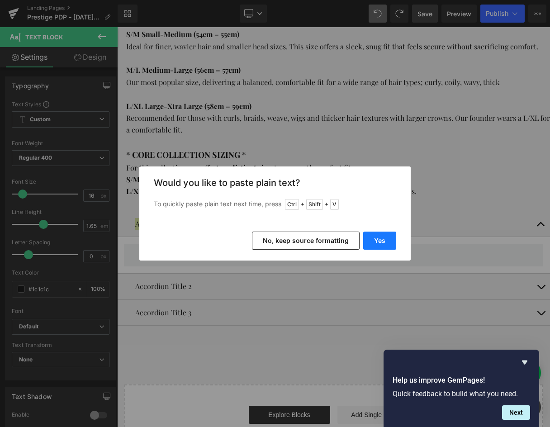
click at [378, 234] on button "Yes" at bounding box center [380, 241] width 33 height 18
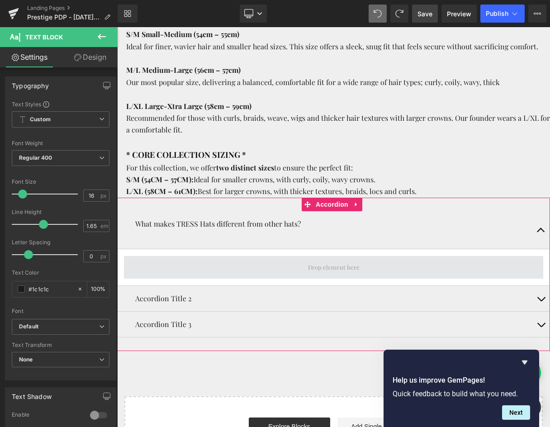
click at [231, 258] on span at bounding box center [334, 267] width 420 height 23
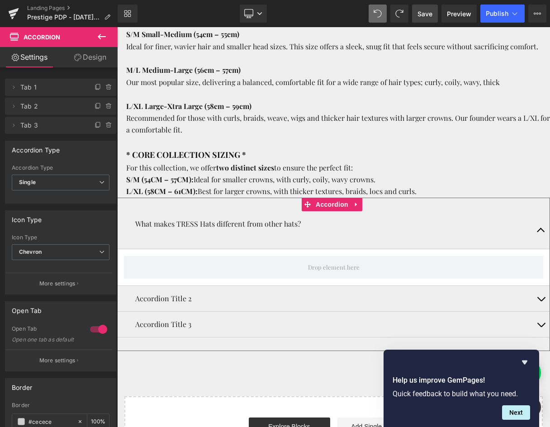
click at [539, 229] on button "button" at bounding box center [541, 230] width 18 height 38
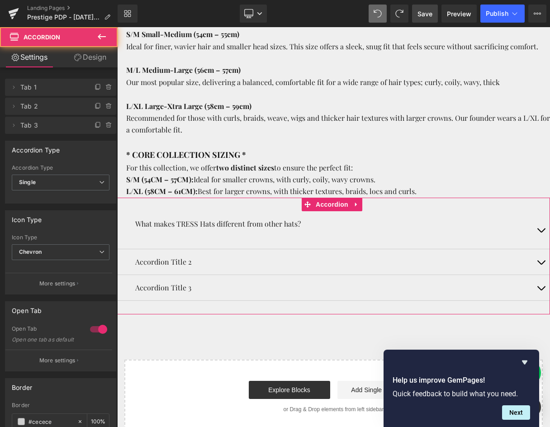
click at [539, 229] on button "button" at bounding box center [541, 230] width 18 height 38
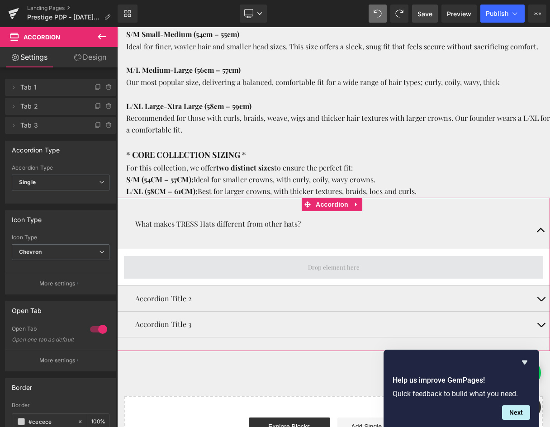
click at [273, 273] on span at bounding box center [334, 267] width 420 height 23
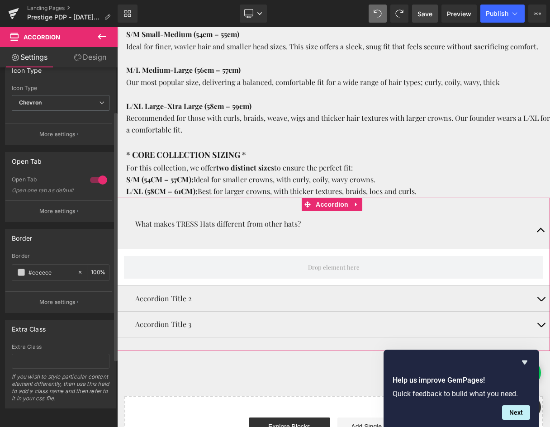
scroll to position [0, 0]
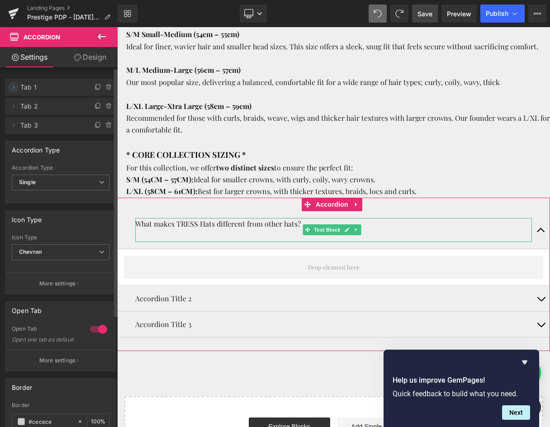
click at [13, 85] on icon at bounding box center [13, 87] width 7 height 7
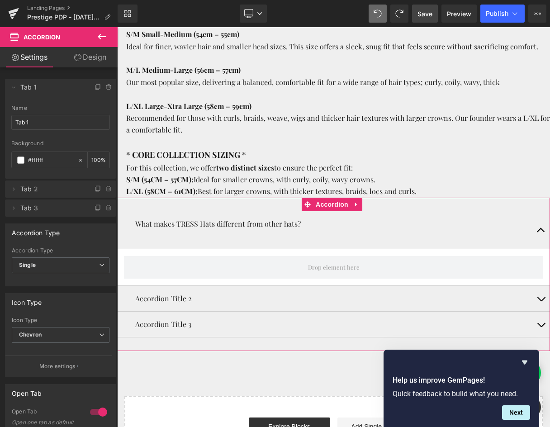
click at [102, 37] on icon at bounding box center [101, 36] width 11 height 11
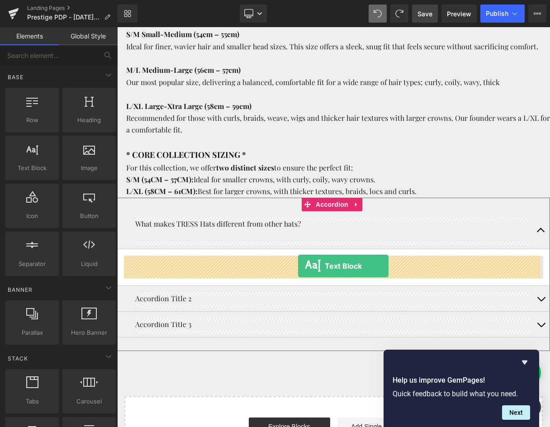
drag, startPoint x: 148, startPoint y: 190, endPoint x: 298, endPoint y: 266, distance: 168.7
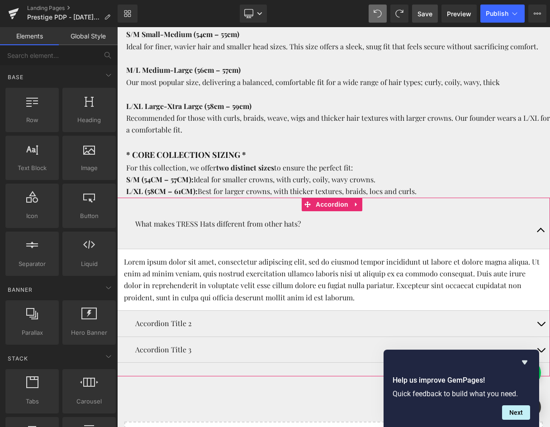
click at [293, 267] on p "Lorem ipsum dolor sit amet, consectetur adipiscing elit, sed do eiusmod tempor …" at bounding box center [334, 280] width 420 height 48
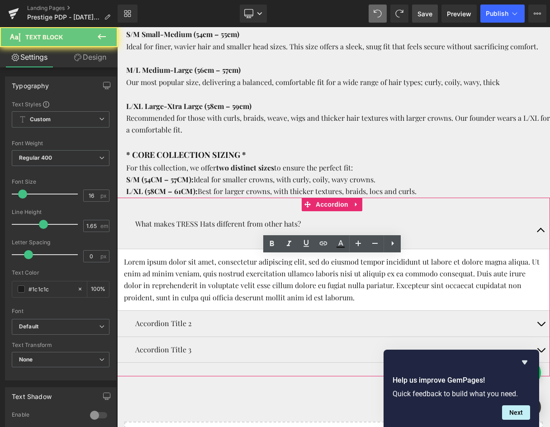
click at [293, 267] on p "Lorem ipsum dolor sit amet, consectetur adipiscing elit, sed do eiusmod tempor …" at bounding box center [334, 280] width 420 height 48
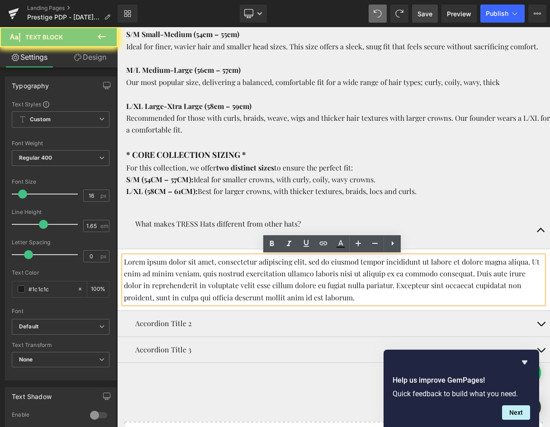
click at [293, 267] on p "Lorem ipsum dolor sit amet, consectetur adipiscing elit, sed do eiusmod tempor …" at bounding box center [334, 280] width 420 height 48
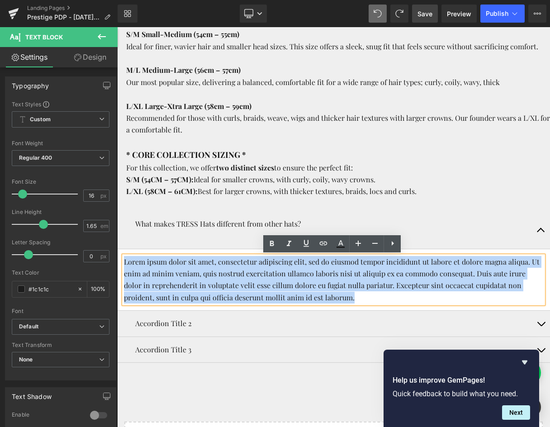
click at [369, 299] on p "Lorem ipsum dolor sit amet, consectetur adipiscing elit, sed do eiusmod tempor …" at bounding box center [334, 280] width 420 height 48
drag, startPoint x: 369, startPoint y: 298, endPoint x: 124, endPoint y: 264, distance: 247.3
click at [124, 264] on p "Lorem ipsum dolor sit amet, consectetur adipiscing elit, sed do eiusmod tempor …" at bounding box center [334, 280] width 420 height 48
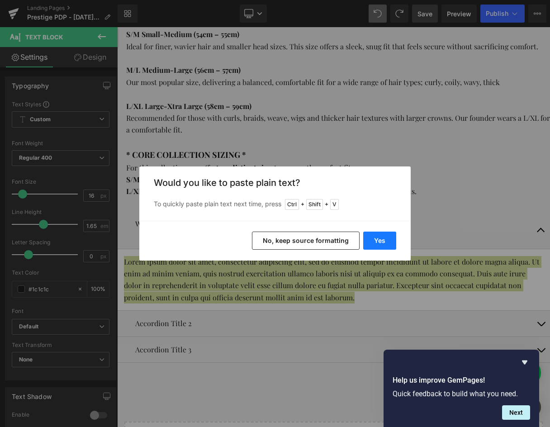
click at [377, 239] on button "Yes" at bounding box center [380, 241] width 33 height 18
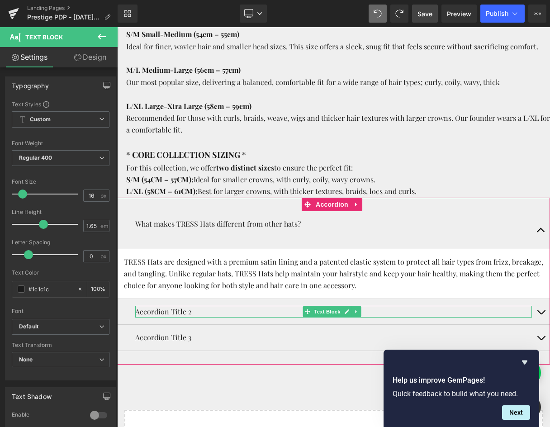
click at [167, 309] on p "Accordion Title 2" at bounding box center [333, 312] width 397 height 12
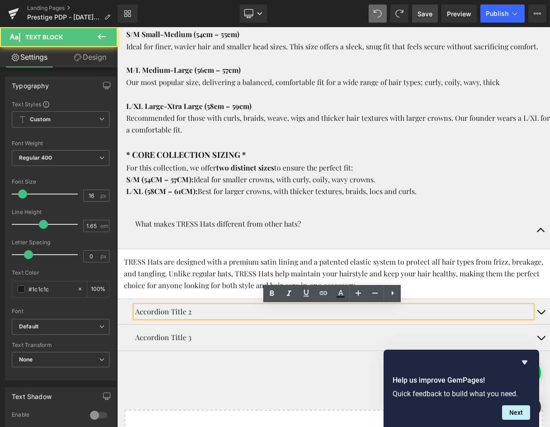
click at [166, 314] on p "Accordion Title 2" at bounding box center [333, 312] width 397 height 12
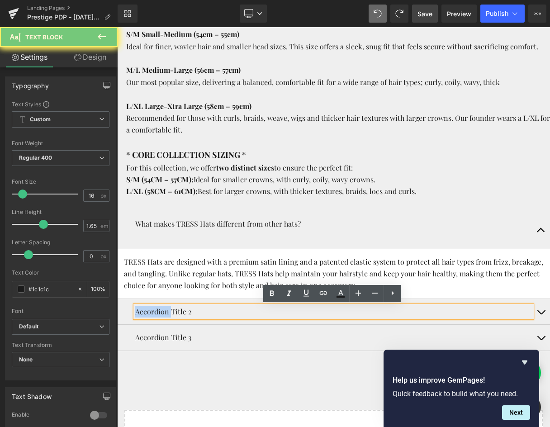
click at [166, 314] on p "Accordion Title 2" at bounding box center [333, 312] width 397 height 12
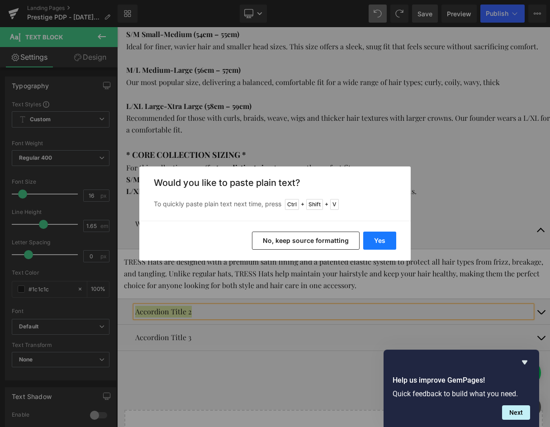
click at [383, 242] on button "Yes" at bounding box center [380, 241] width 33 height 18
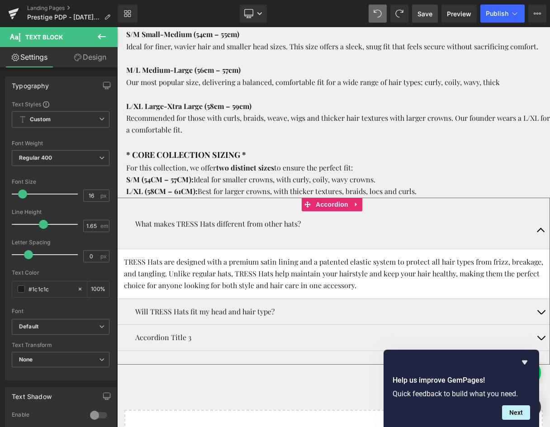
click at [539, 312] on button "button" at bounding box center [541, 311] width 18 height 25
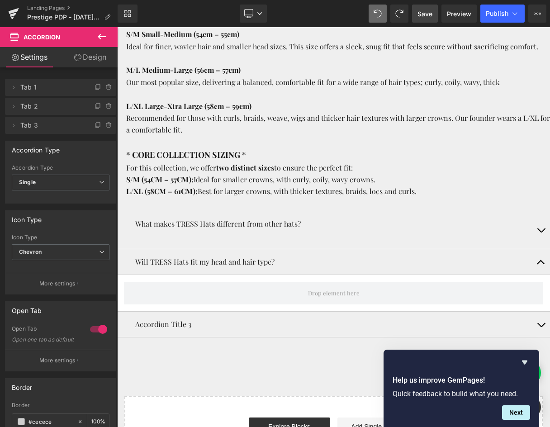
click at [105, 36] on icon at bounding box center [101, 36] width 11 height 11
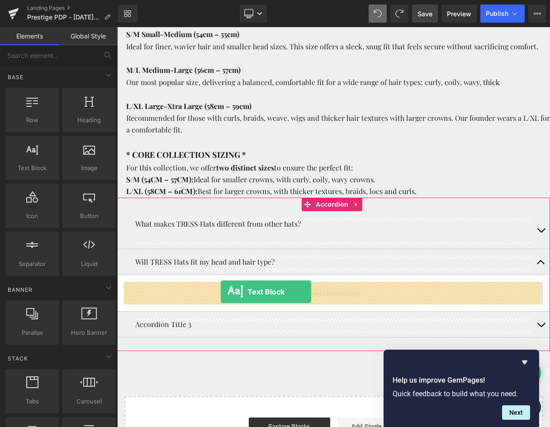
drag, startPoint x: 165, startPoint y: 184, endPoint x: 221, endPoint y: 292, distance: 121.5
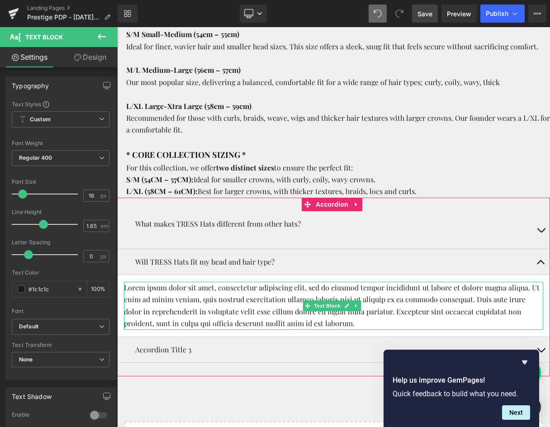
click at [225, 316] on p "Lorem ipsum dolor sit amet, consectetur adipiscing elit, sed do eiusmod tempor …" at bounding box center [334, 306] width 420 height 48
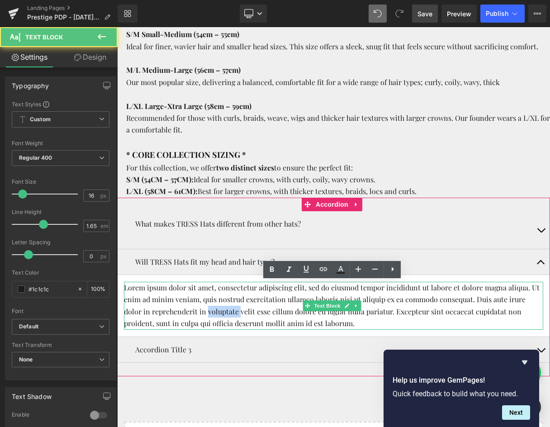
click at [225, 316] on p "Lorem ipsum dolor sit amet, consectetur adipiscing elit, sed do eiusmod tempor …" at bounding box center [334, 306] width 420 height 48
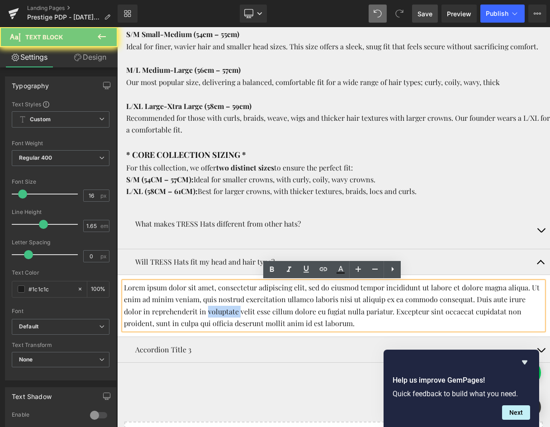
click at [225, 316] on p "Lorem ipsum dolor sit amet, consectetur adipiscing elit, sed do eiusmod tempor …" at bounding box center [334, 306] width 420 height 48
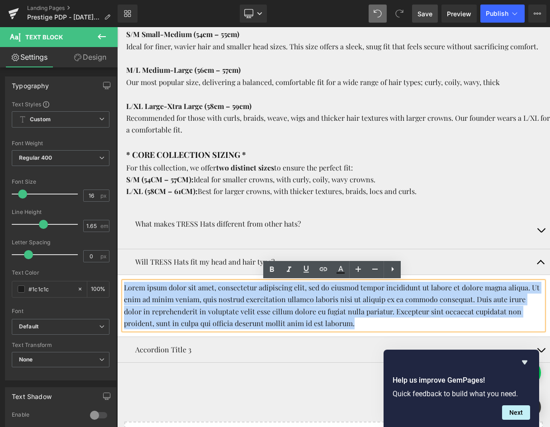
paste div
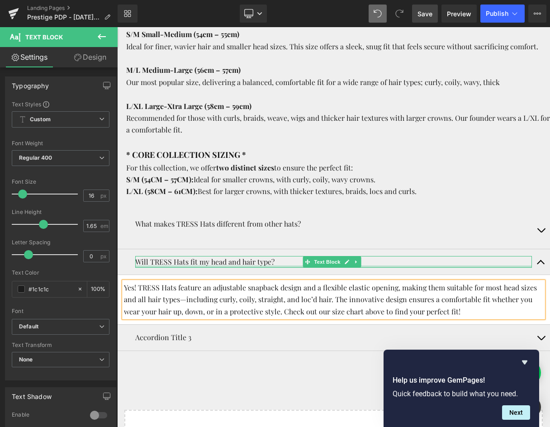
scroll to position [136, 0]
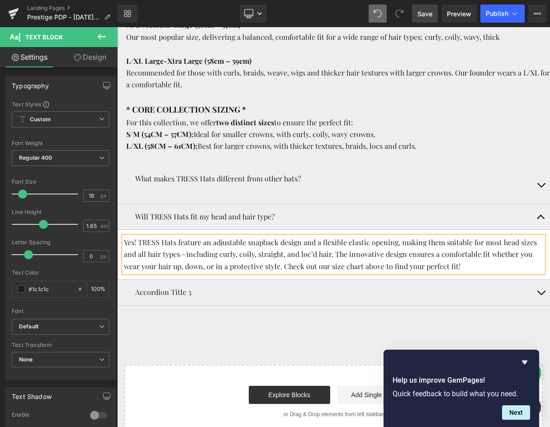
click at [537, 297] on button "button" at bounding box center [541, 292] width 18 height 25
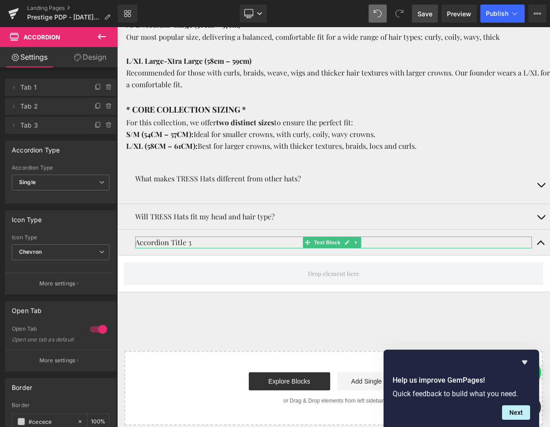
drag, startPoint x: 170, startPoint y: 245, endPoint x: 178, endPoint y: 241, distance: 9.1
click at [170, 245] on p "Accordion Title 3" at bounding box center [333, 243] width 397 height 12
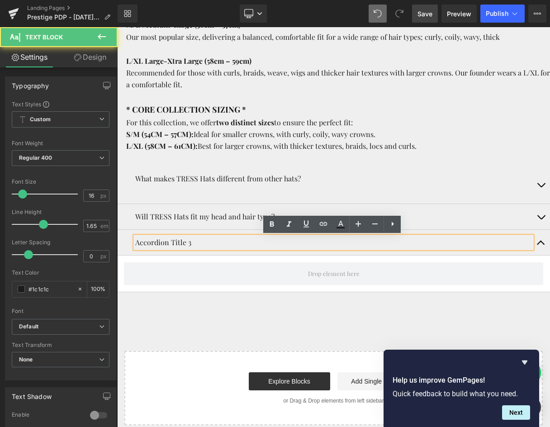
click at [175, 241] on p "Accordion Title 3" at bounding box center [333, 243] width 397 height 12
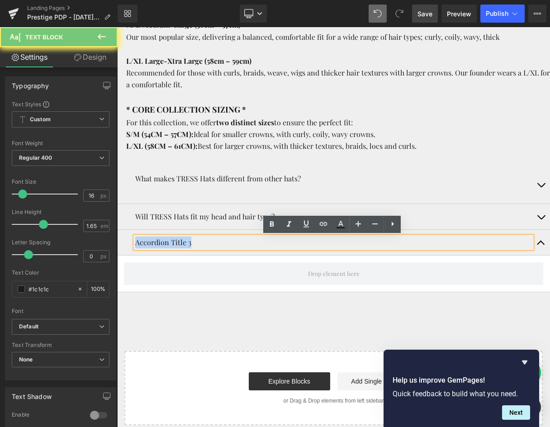
click at [175, 241] on p "Accordion Title 3" at bounding box center [333, 243] width 397 height 12
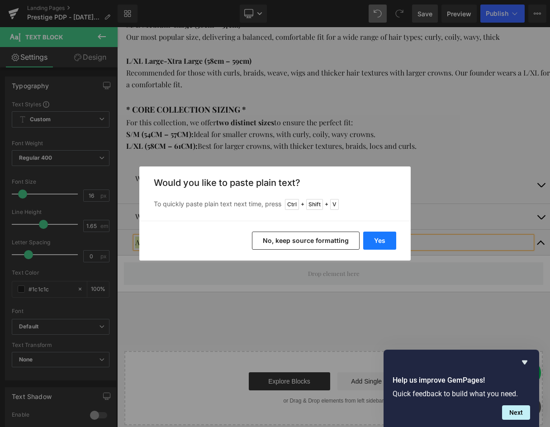
click at [385, 237] on button "Yes" at bounding box center [380, 241] width 33 height 18
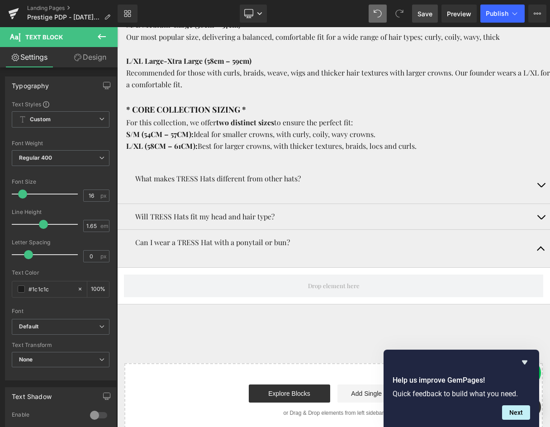
click at [101, 34] on icon at bounding box center [102, 36] width 8 height 5
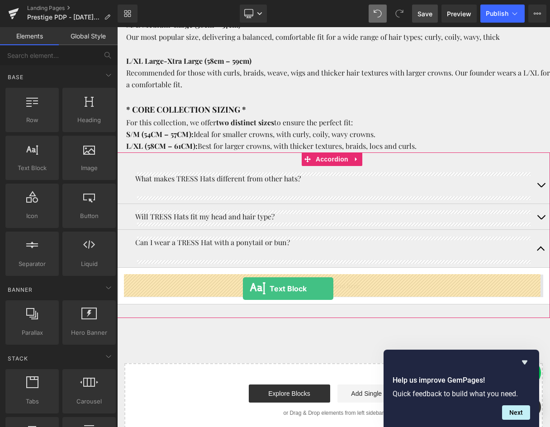
drag, startPoint x: 144, startPoint y: 181, endPoint x: 243, endPoint y: 289, distance: 146.4
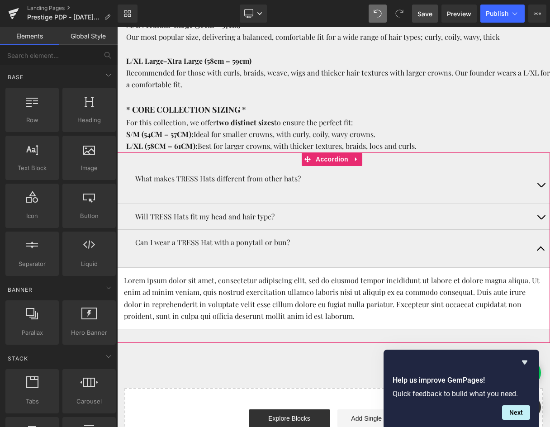
click at [238, 293] on p "Lorem ipsum dolor sit amet, consectetur adipiscing elit, sed do eiusmod tempor …" at bounding box center [334, 299] width 420 height 48
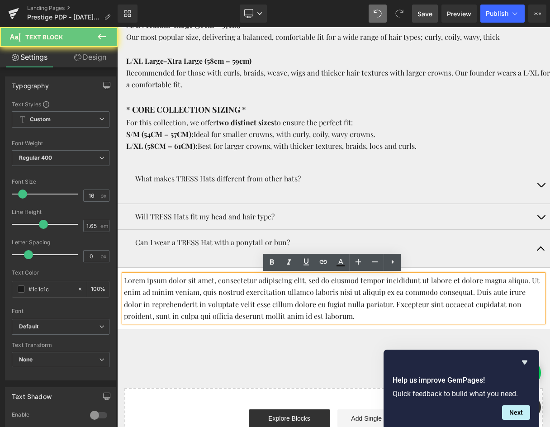
click at [238, 293] on p "Lorem ipsum dolor sit amet, consectetur adipiscing elit, sed do eiusmod tempor …" at bounding box center [334, 299] width 420 height 48
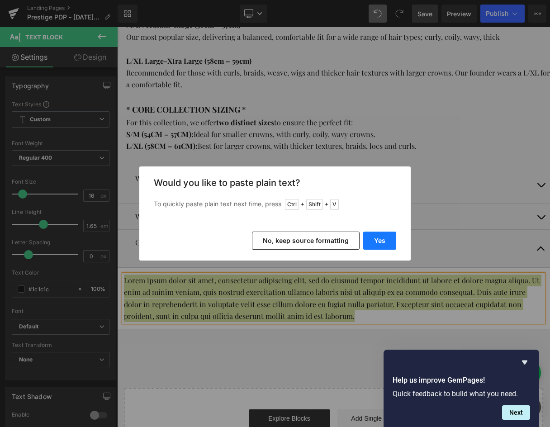
click at [378, 242] on button "Yes" at bounding box center [380, 241] width 33 height 18
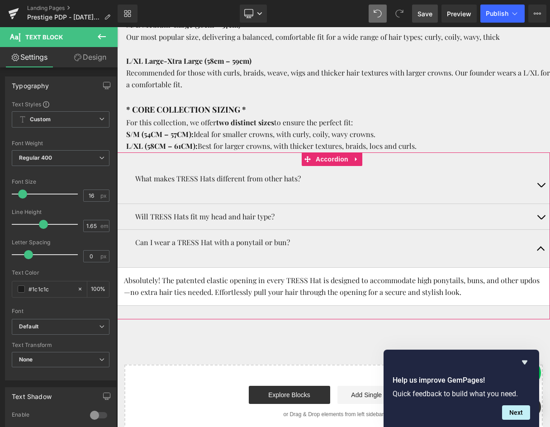
click at [356, 238] on div "Can I wear a TRESS Hat with a ponytail or bun? Text Block" at bounding box center [333, 249] width 397 height 24
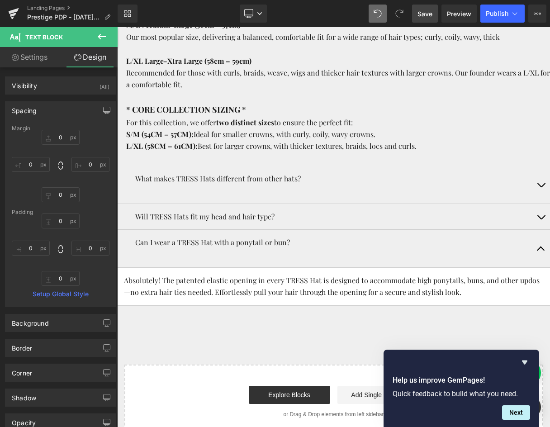
scroll to position [0, 0]
click at [105, 35] on icon at bounding box center [101, 36] width 11 height 11
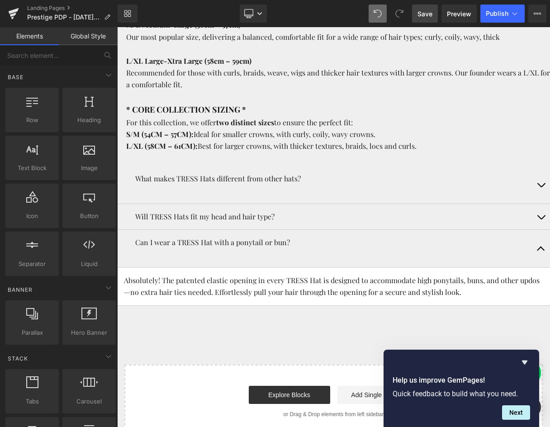
click at [353, 182] on link at bounding box center [357, 184] width 10 height 11
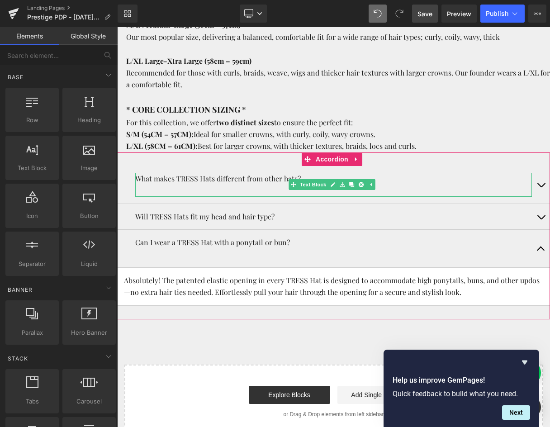
click at [322, 159] on span "Accordion" at bounding box center [332, 160] width 37 height 14
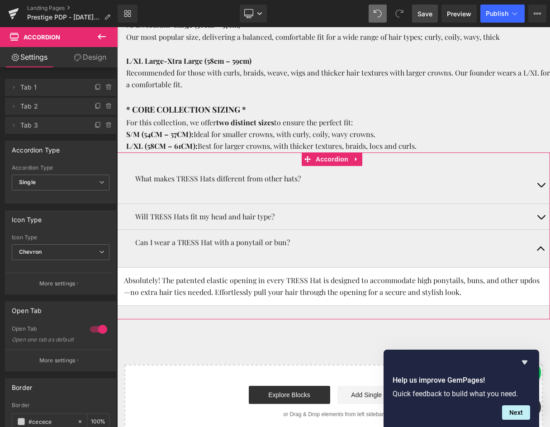
click at [100, 57] on link "Design" at bounding box center [90, 57] width 59 height 20
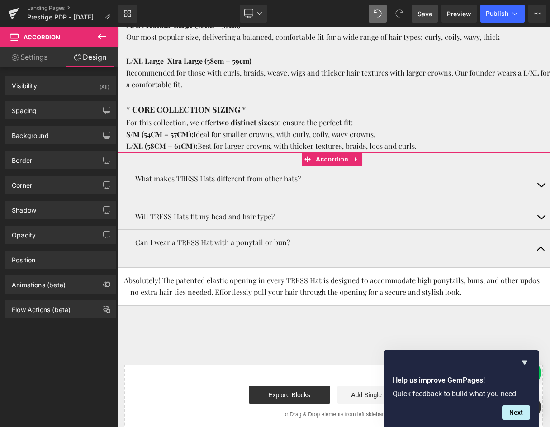
click at [538, 244] on button "button" at bounding box center [541, 249] width 18 height 38
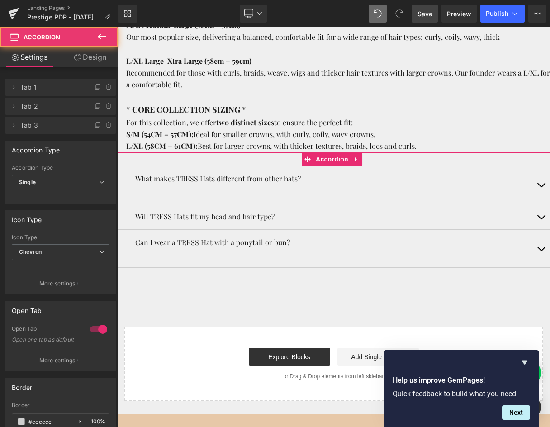
click at [538, 247] on button "button" at bounding box center [541, 249] width 18 height 38
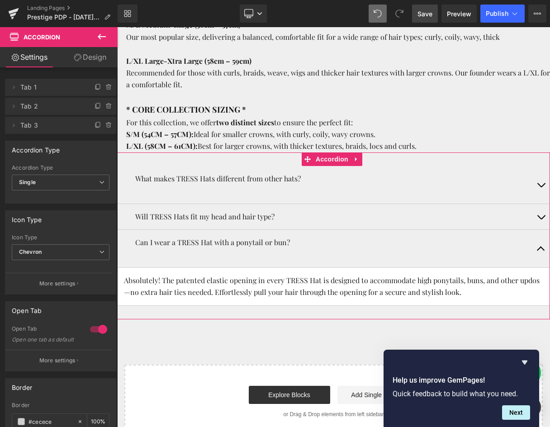
click at [538, 247] on button "button" at bounding box center [541, 249] width 18 height 38
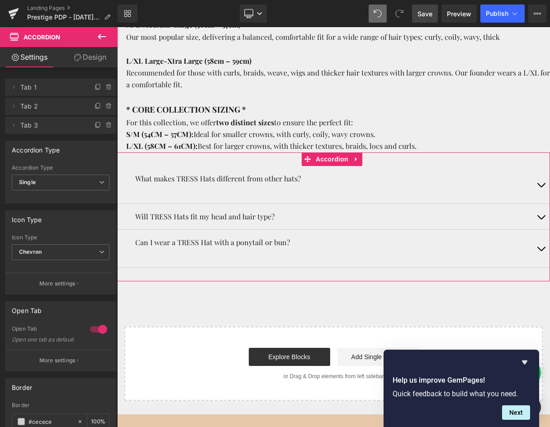
click at [538, 247] on button "button" at bounding box center [541, 249] width 18 height 38
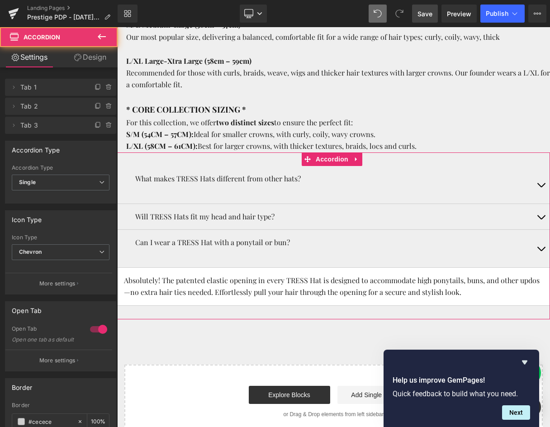
click at [538, 247] on button "button" at bounding box center [541, 249] width 18 height 38
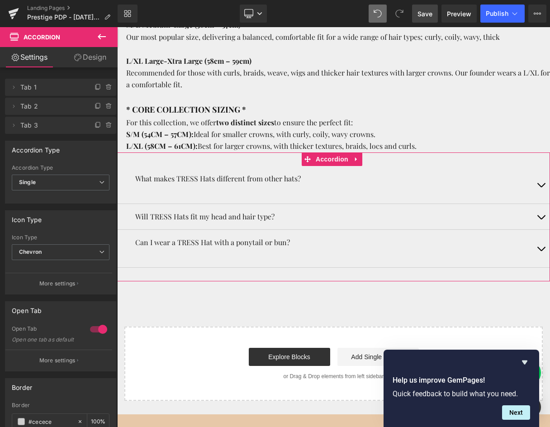
click at [83, 51] on link "Design" at bounding box center [90, 57] width 59 height 20
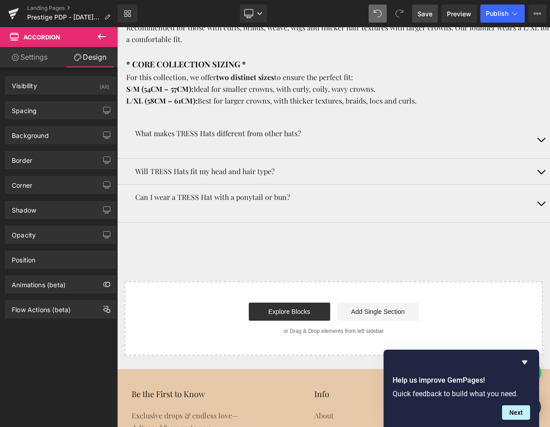
scroll to position [91, 0]
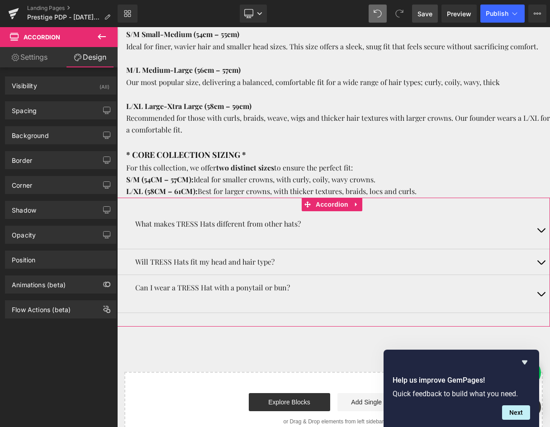
click at [29, 54] on link "Settings" at bounding box center [29, 57] width 59 height 20
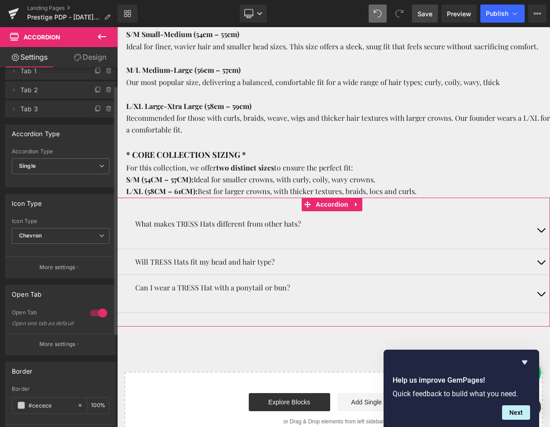
scroll to position [0, 0]
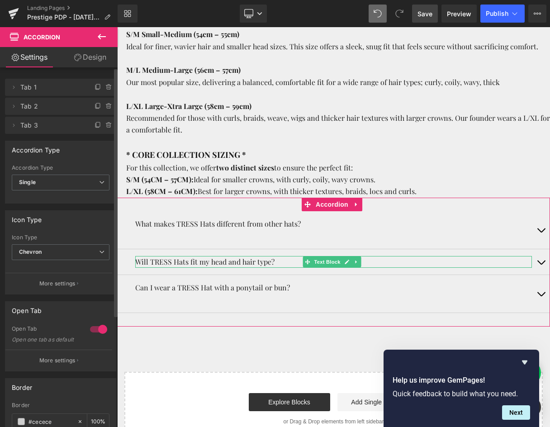
drag, startPoint x: 47, startPoint y: 111, endPoint x: 30, endPoint y: 129, distance: 24.3
click at [30, 129] on span "Tab 3" at bounding box center [51, 125] width 62 height 17
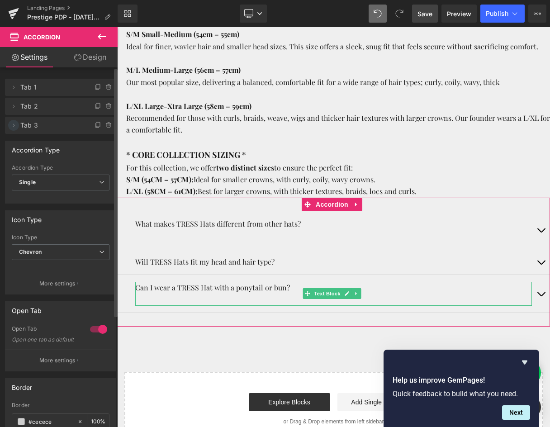
click at [13, 126] on icon at bounding box center [13, 125] width 7 height 7
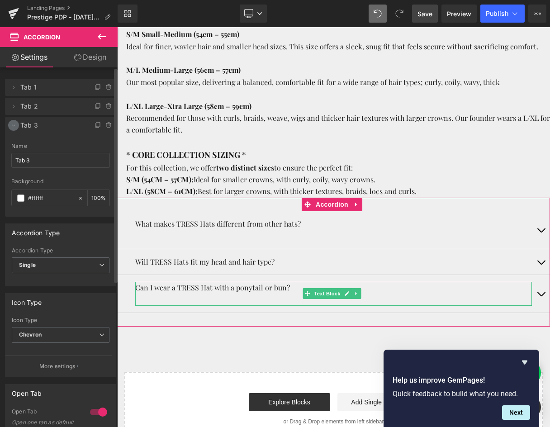
click at [13, 126] on icon at bounding box center [13, 125] width 7 height 7
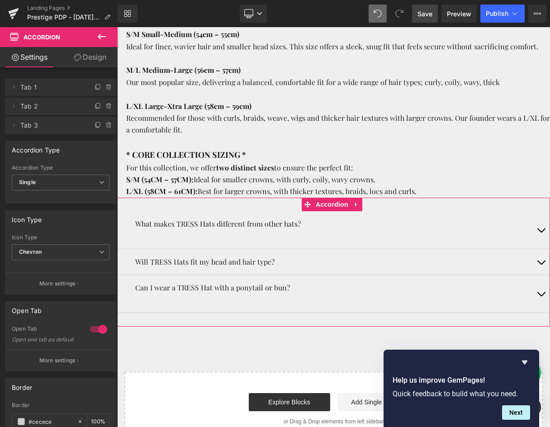
click at [85, 56] on link "Design" at bounding box center [90, 57] width 59 height 20
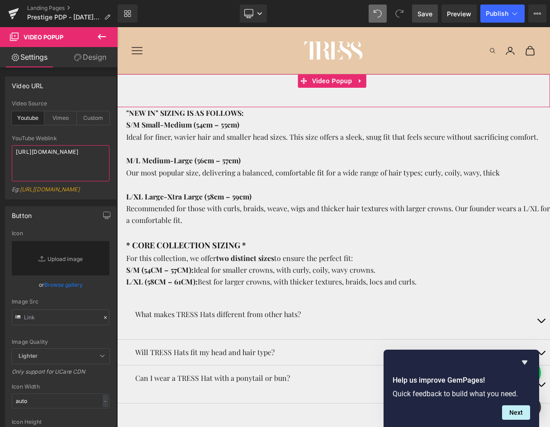
click at [97, 156] on textarea "[URL][DOMAIN_NAME]" at bounding box center [61, 163] width 98 height 36
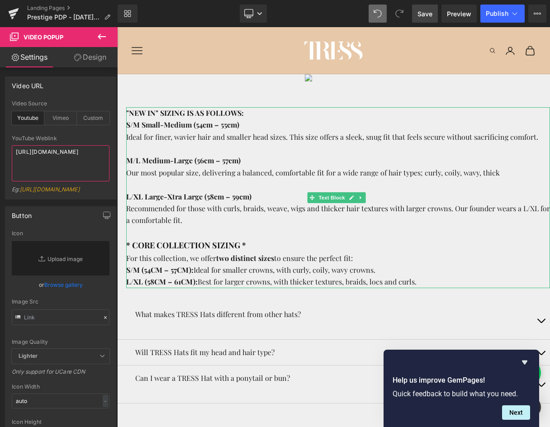
type textarea "[URL][DOMAIN_NAME]"
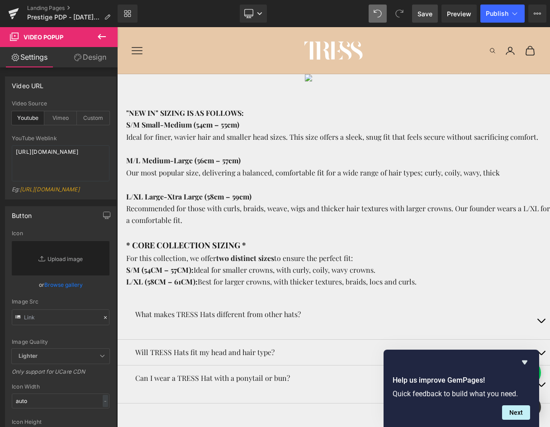
click at [424, 14] on span "Save" at bounding box center [425, 14] width 15 height 10
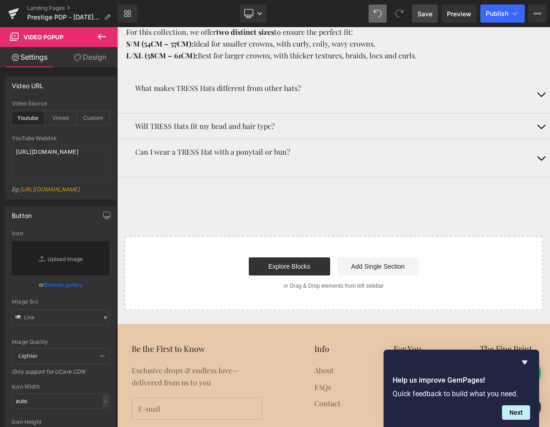
scroll to position [91, 0]
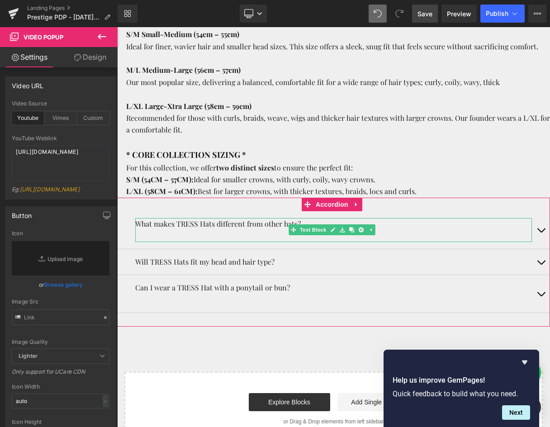
click at [207, 225] on p "What makes TRESS Hats different from other hats?" at bounding box center [333, 224] width 397 height 12
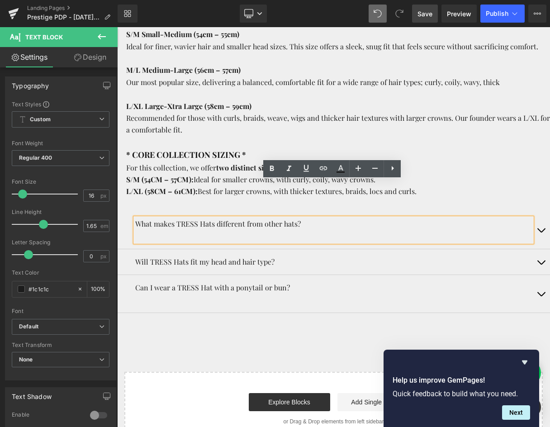
scroll to position [181, 0]
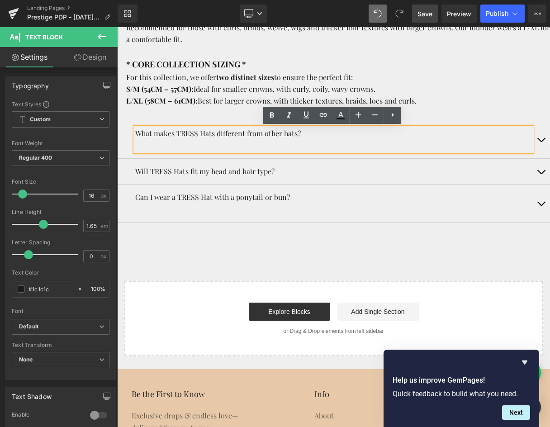
click at [226, 249] on div "Video Popup "NEW IN" SIZING IS AS FOLLOWS: S/M Small-Medium (54cm – 55cm) Ideal…" at bounding box center [333, 124] width 433 height 463
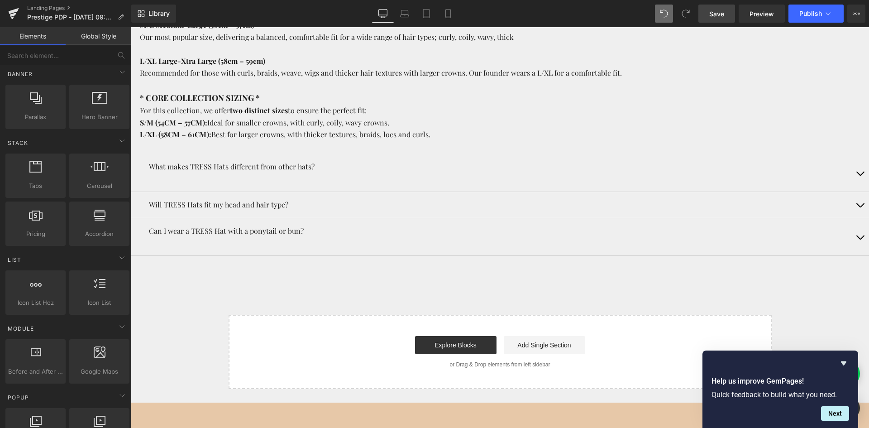
scroll to position [226, 0]
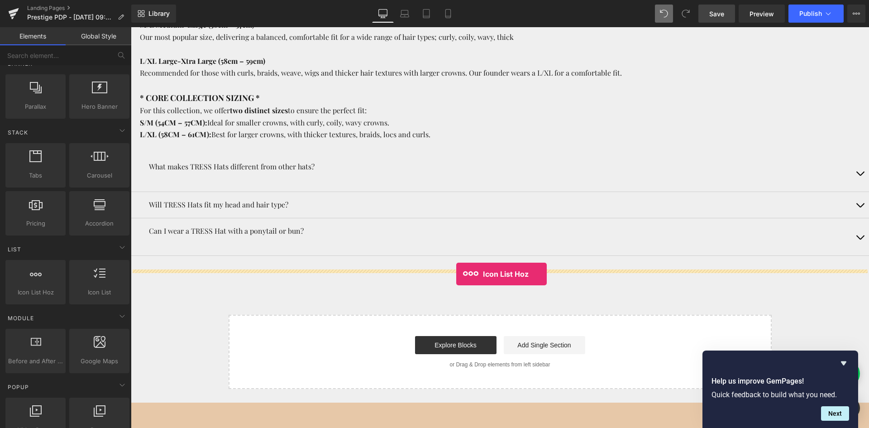
drag, startPoint x: 233, startPoint y: 297, endPoint x: 456, endPoint y: 274, distance: 224.3
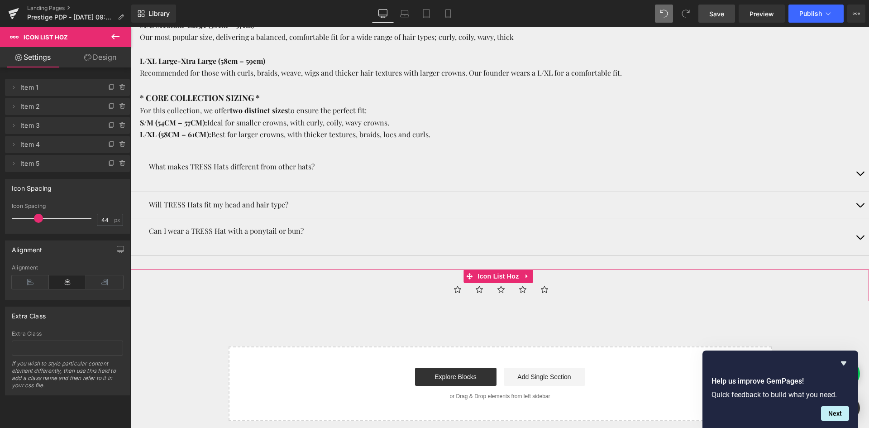
click at [419, 290] on ul "Icon Icon Icon Icon Icon" at bounding box center [500, 292] width 738 height 18
click at [14, 86] on icon at bounding box center [13, 87] width 7 height 7
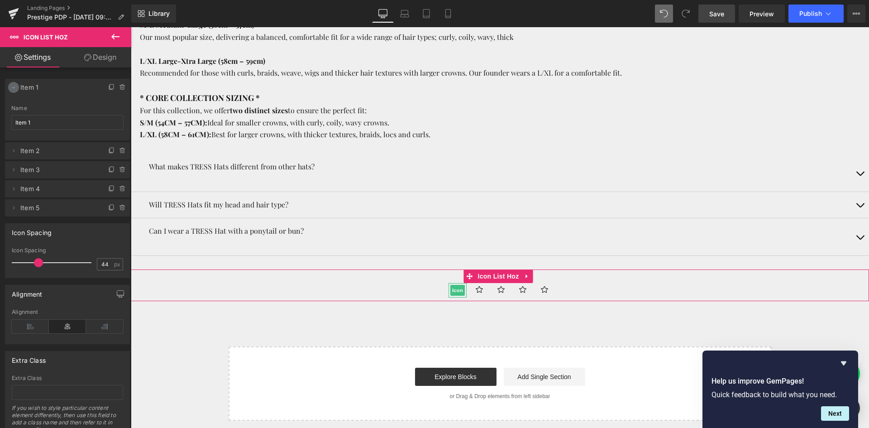
click at [14, 86] on icon at bounding box center [13, 87] width 7 height 7
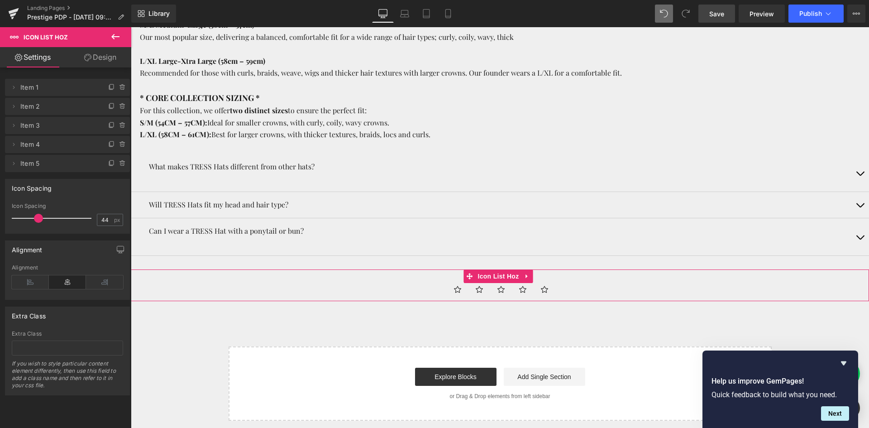
click at [115, 59] on link "Design" at bounding box center [100, 57] width 66 height 20
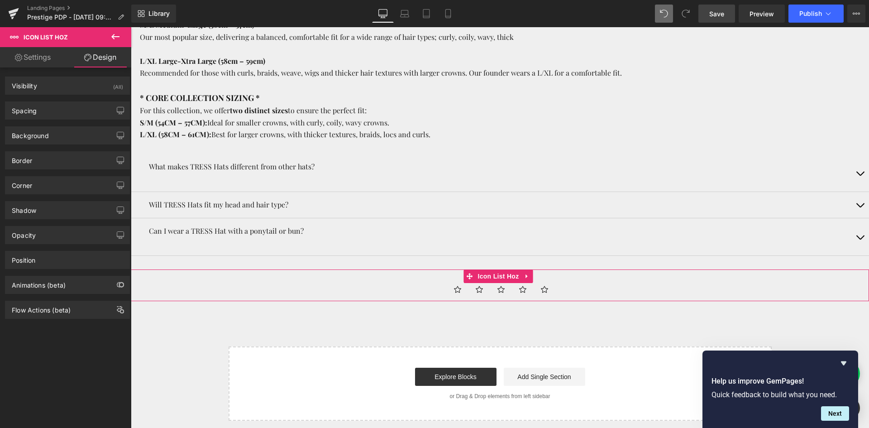
click at [45, 61] on link "Settings" at bounding box center [33, 57] width 66 height 20
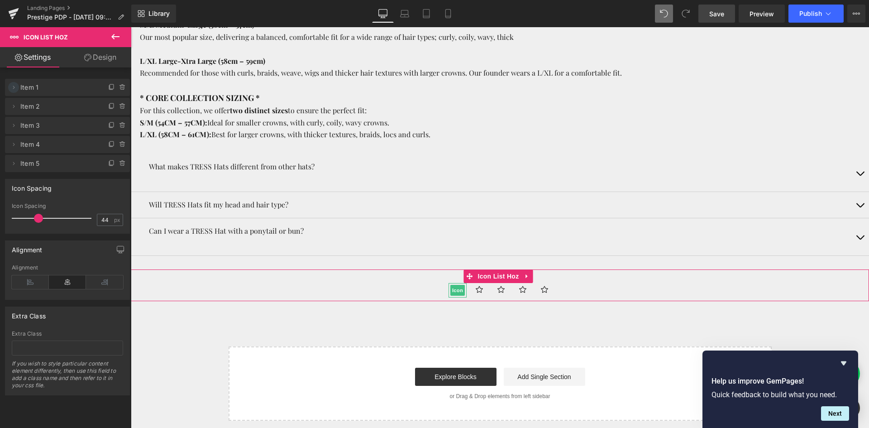
click at [12, 88] on icon at bounding box center [13, 87] width 7 height 7
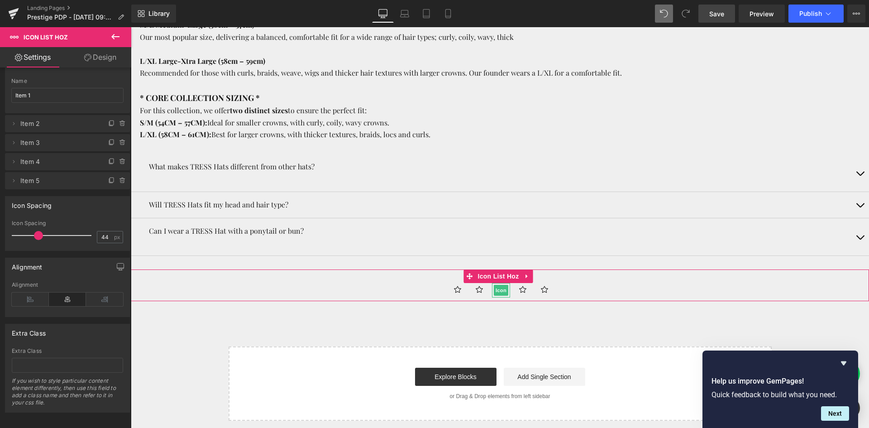
scroll to position [37, 0]
click at [457, 294] on span "Icon" at bounding box center [457, 290] width 14 height 11
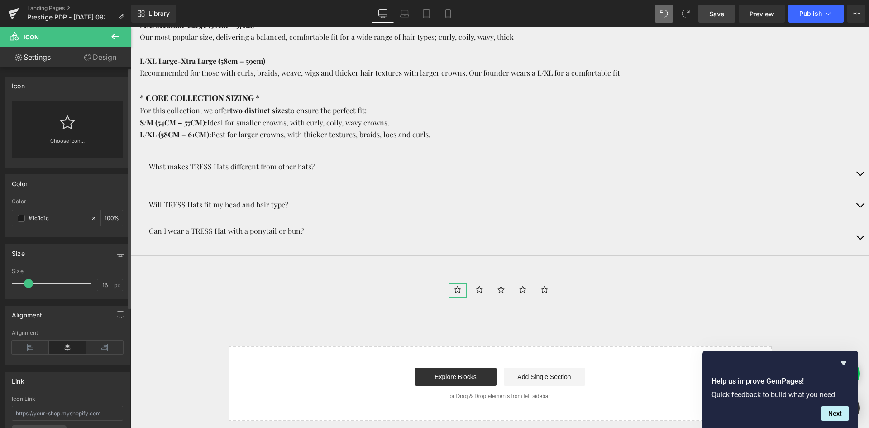
click at [77, 139] on link "Choose Icon..." at bounding box center [67, 147] width 111 height 21
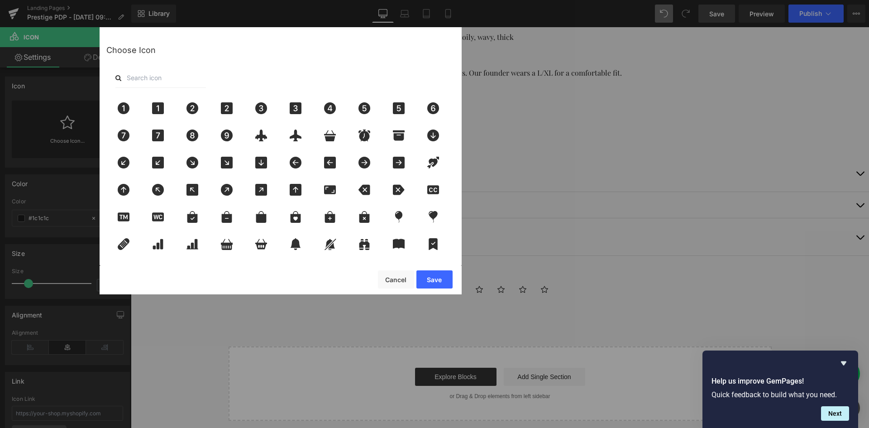
click at [174, 74] on input "text" at bounding box center [160, 78] width 91 height 20
click at [173, 79] on input "text" at bounding box center [160, 78] width 91 height 20
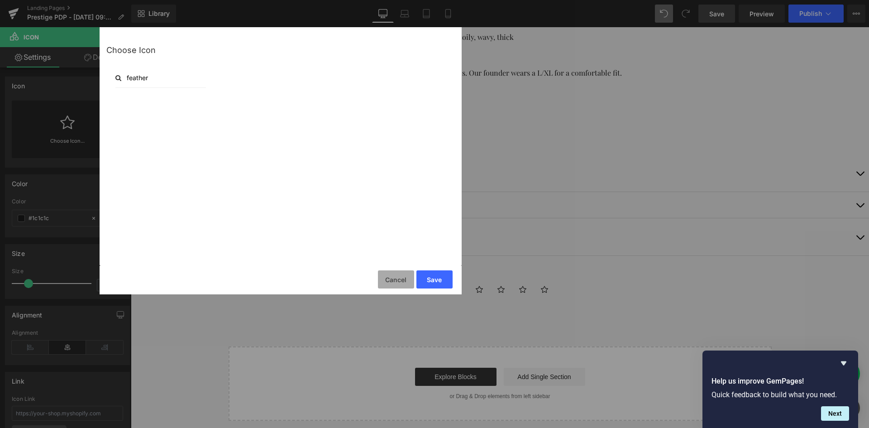
type input "feather"
click at [393, 283] on button "Cancel" at bounding box center [396, 279] width 36 height 18
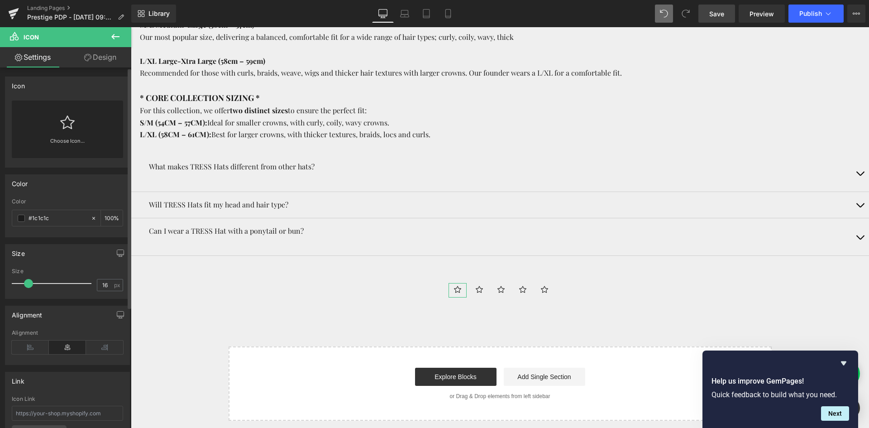
click at [72, 137] on link "Choose Icon..." at bounding box center [67, 147] width 111 height 21
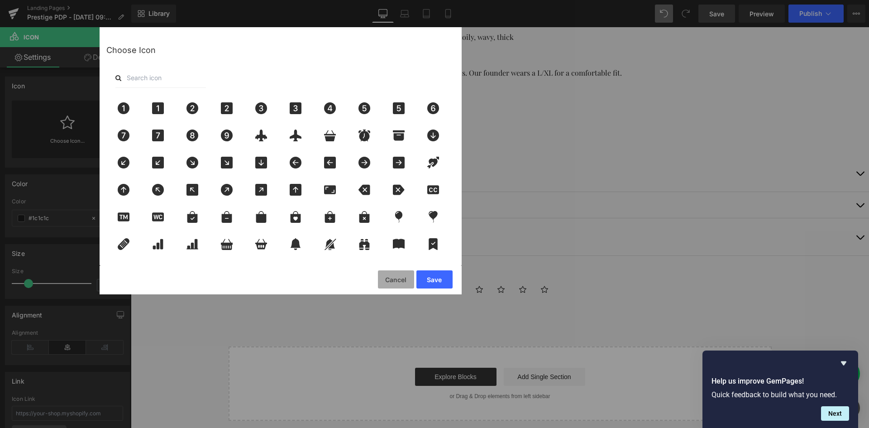
click at [393, 282] on button "Cancel" at bounding box center [396, 279] width 36 height 18
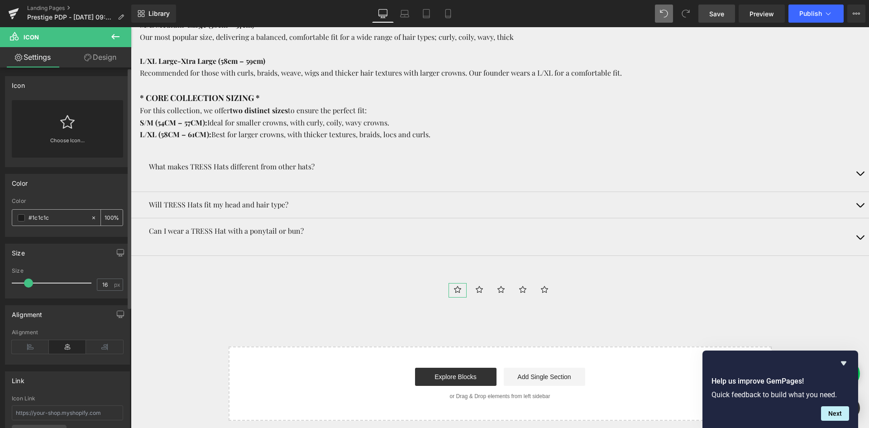
scroll to position [0, 0]
click at [51, 139] on link "Choose Icon..." at bounding box center [67, 147] width 111 height 21
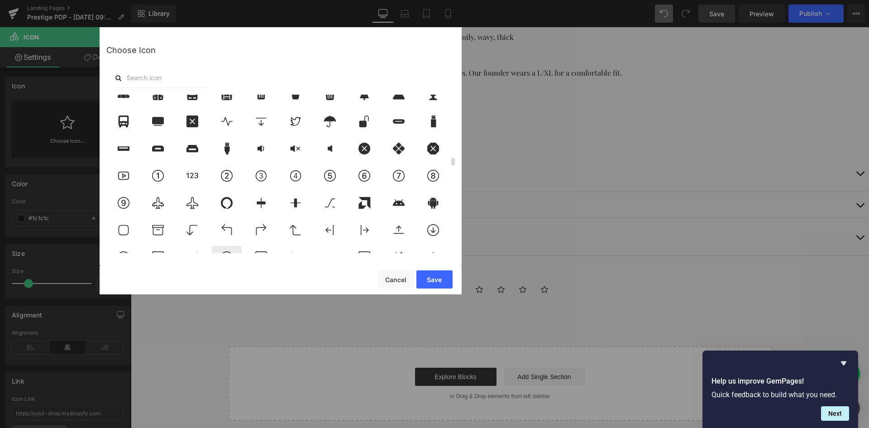
scroll to position [1313, 0]
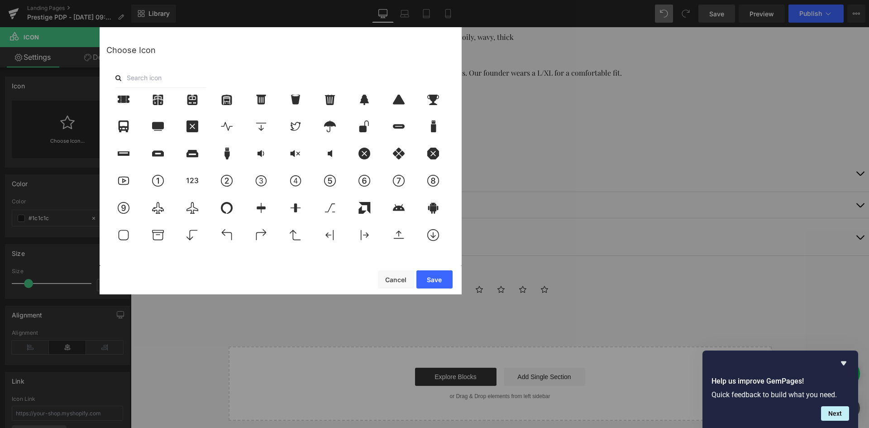
click at [139, 75] on input "text" at bounding box center [160, 78] width 91 height 20
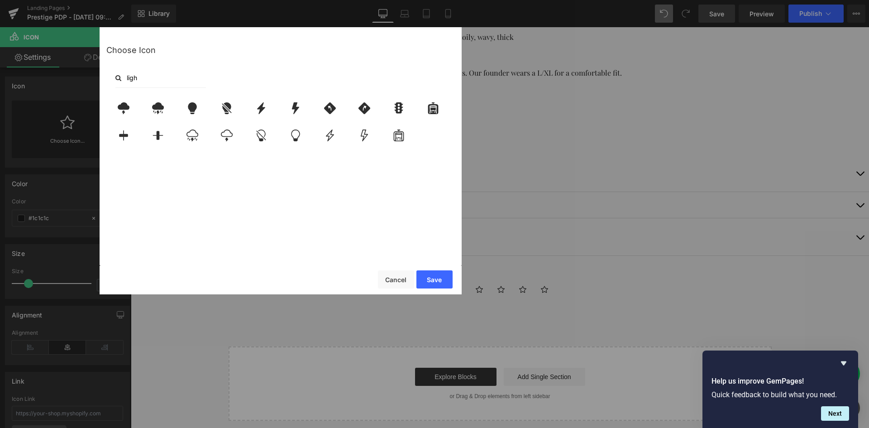
scroll to position [0, 0]
type input "light"
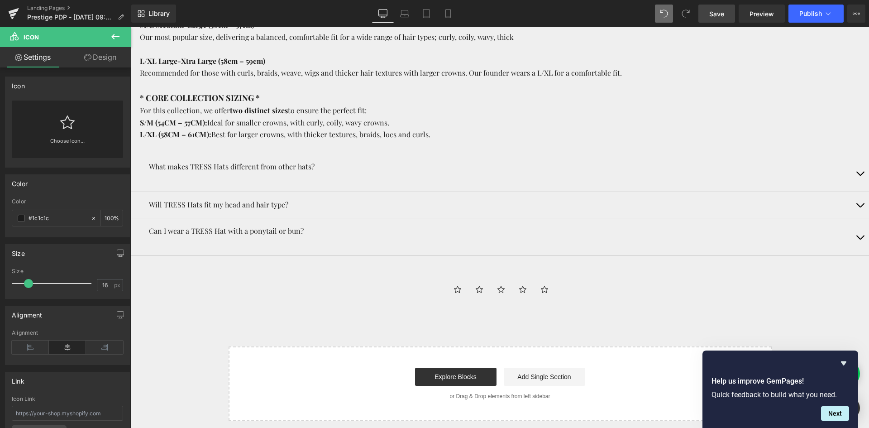
scroll to position [45, 0]
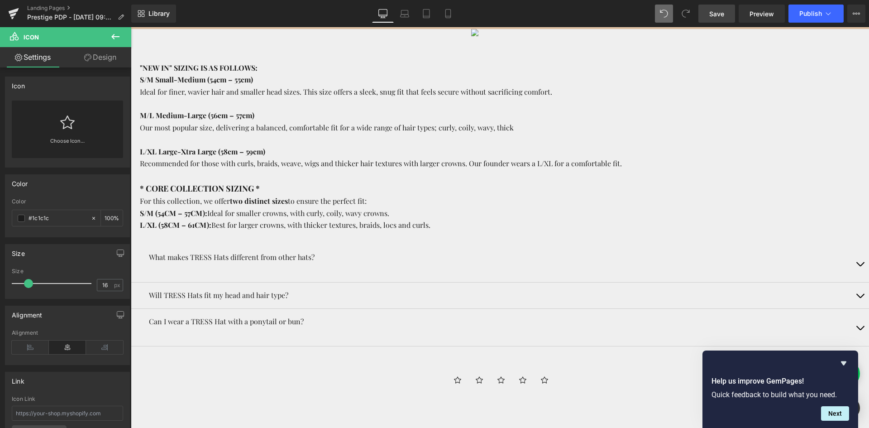
click at [713, 14] on span "Save" at bounding box center [716, 14] width 15 height 10
click at [12, 15] on icon at bounding box center [13, 15] width 6 height 4
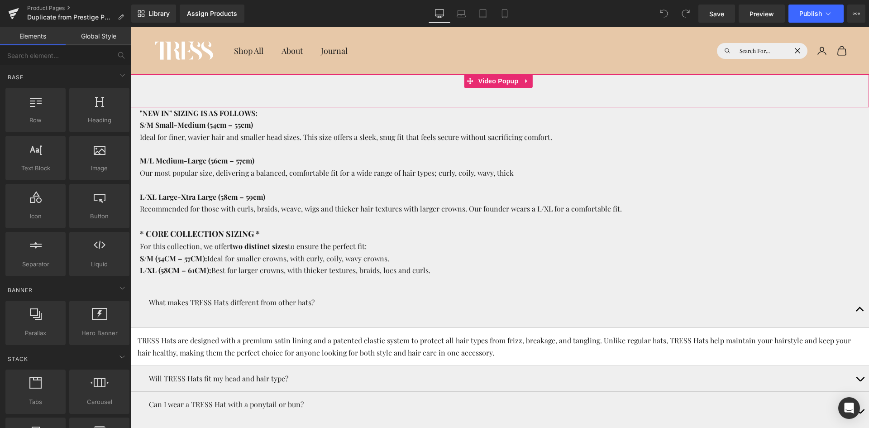
click at [375, 96] on div at bounding box center [500, 90] width 738 height 33
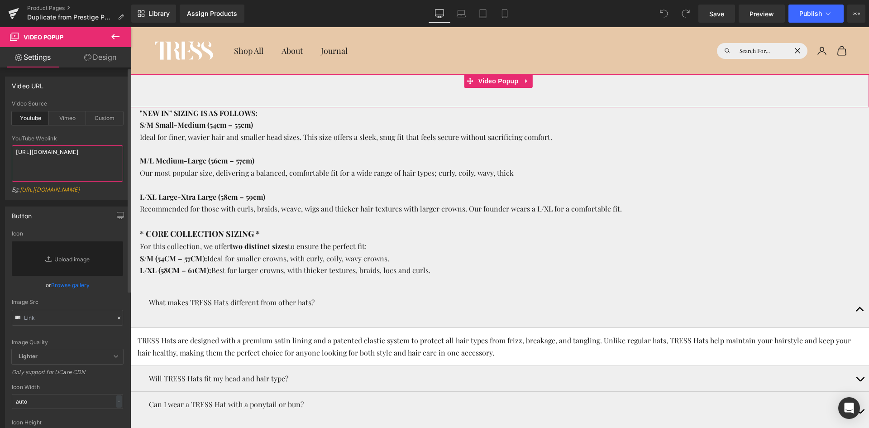
drag, startPoint x: 104, startPoint y: 152, endPoint x: 9, endPoint y: 152, distance: 95.1
click at [9, 152] on div "youtube Video Source Youtube Vimeo Custom YouTube Weblink https://youtu.be/XmsA…" at bounding box center [67, 150] width 124 height 99
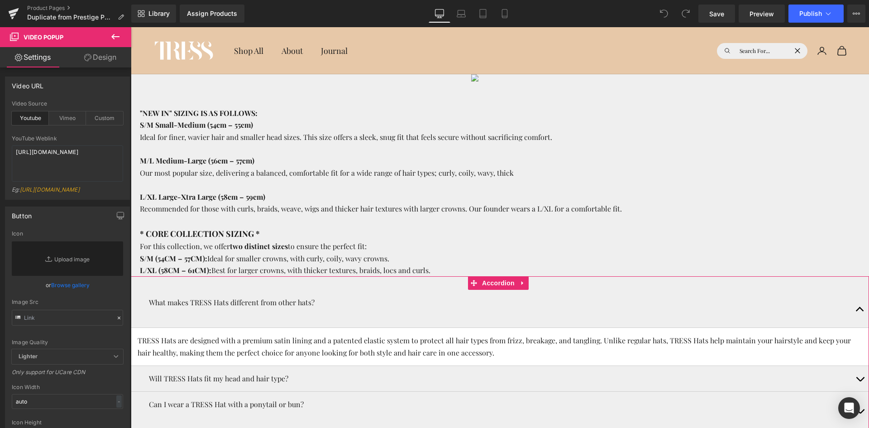
click at [860, 311] on span "button" at bounding box center [860, 311] width 0 height 0
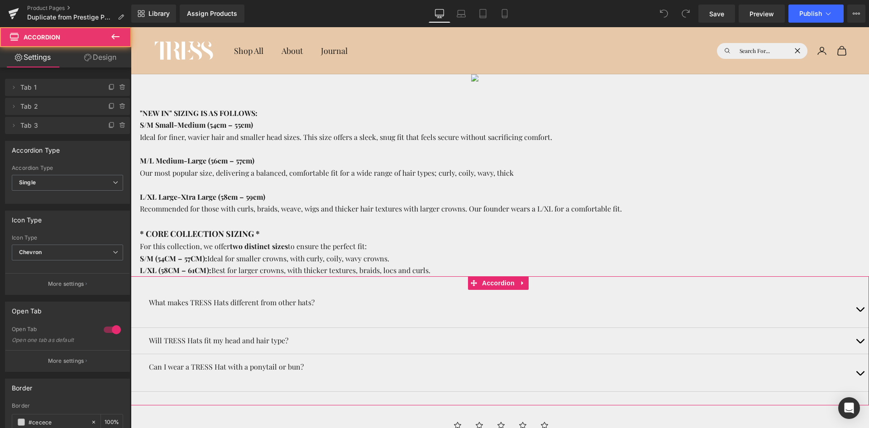
click at [854, 310] on button "button" at bounding box center [860, 309] width 18 height 38
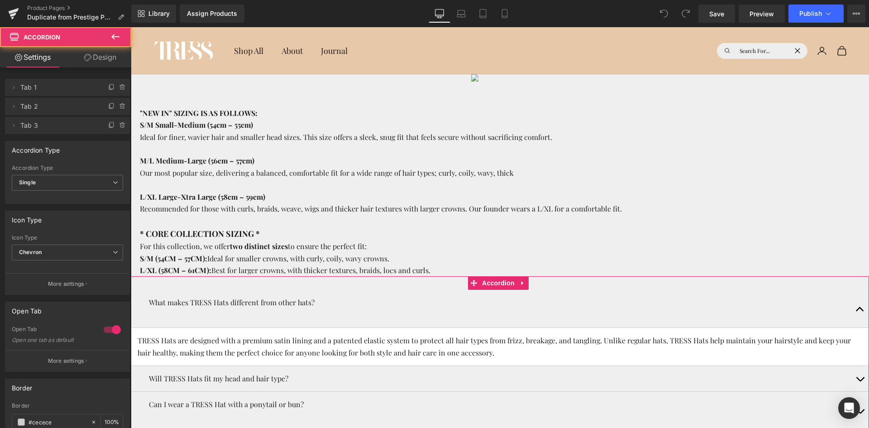
click at [860, 311] on span "button" at bounding box center [860, 311] width 0 height 0
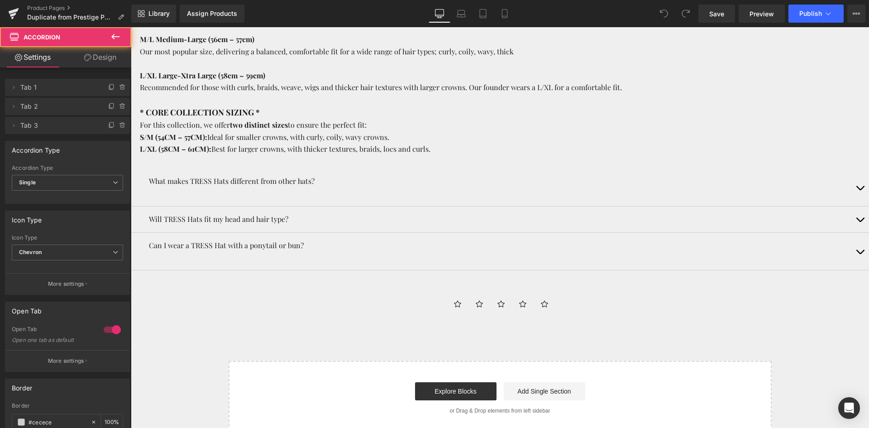
scroll to position [136, 0]
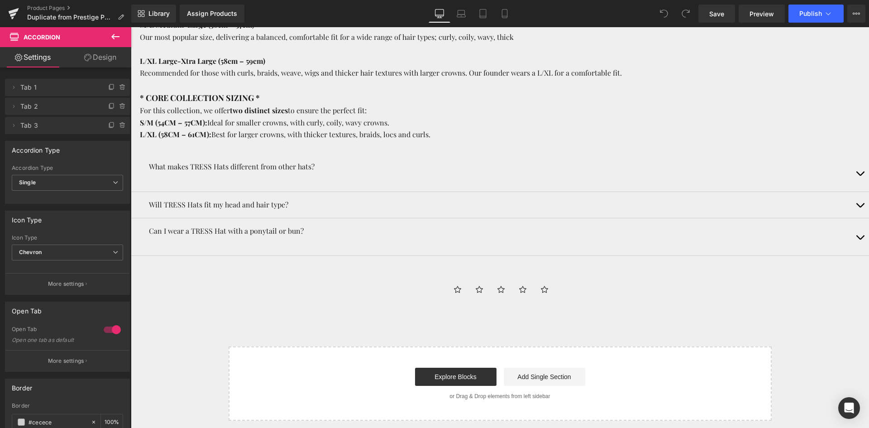
click at [608, 293] on ul "Icon Icon Icon Icon Icon" at bounding box center [500, 292] width 738 height 18
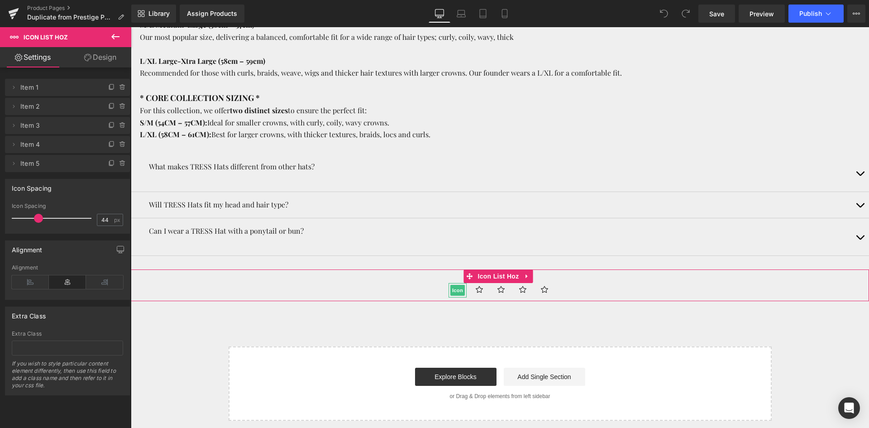
click at [8, 92] on li "Delete Cancel Item 1 Item 1 Name Item 1" at bounding box center [67, 87] width 125 height 17
click at [13, 88] on icon at bounding box center [13, 87] width 7 height 7
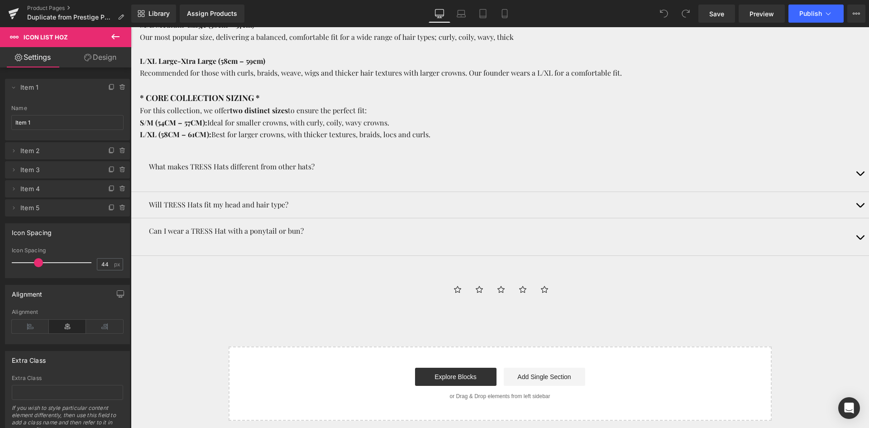
scroll to position [181, 0]
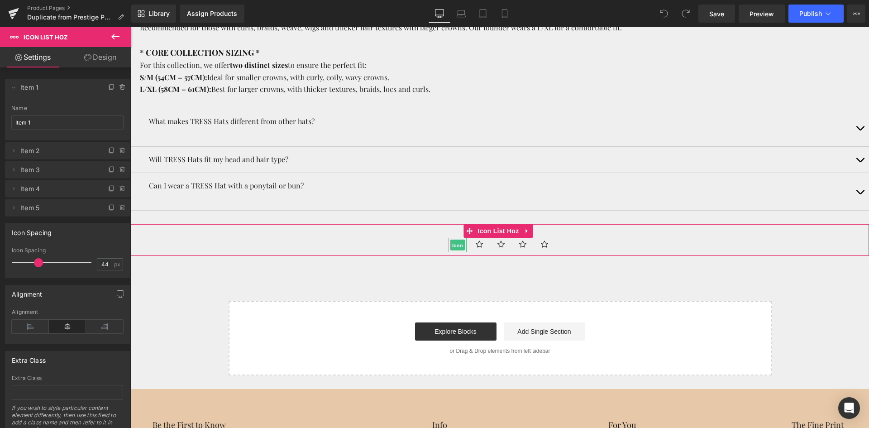
click at [453, 247] on span "Icon" at bounding box center [457, 245] width 14 height 11
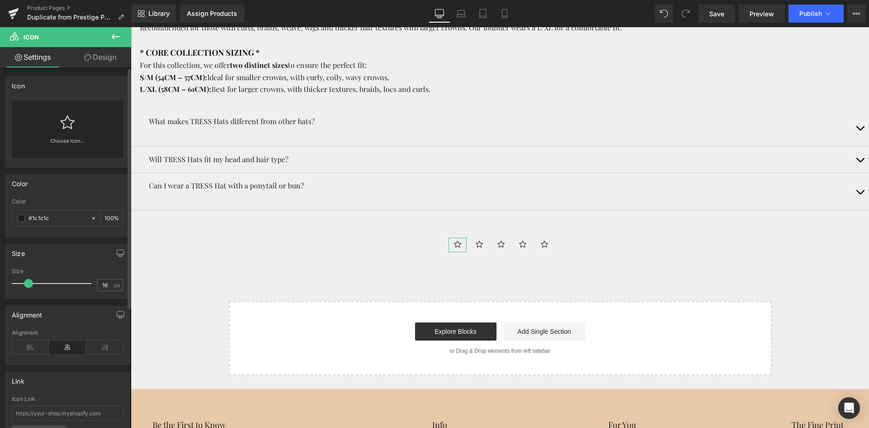
click at [68, 130] on link at bounding box center [67, 119] width 14 height 36
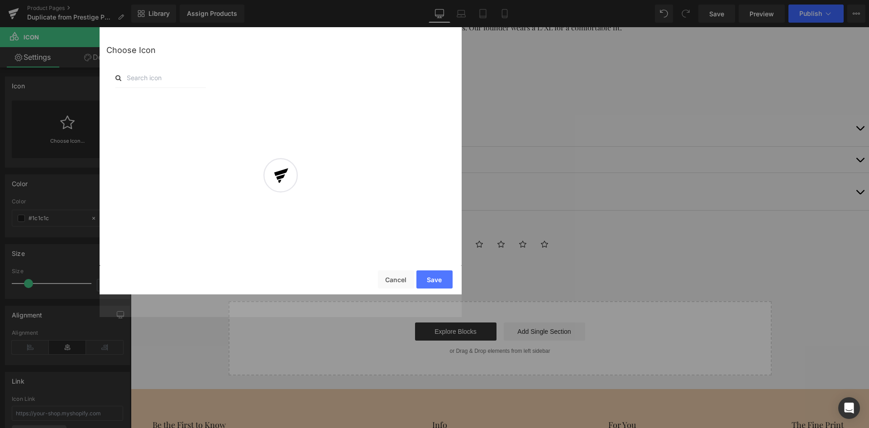
click at [203, 82] on input "text" at bounding box center [160, 78] width 91 height 20
click at [200, 78] on input "text" at bounding box center [160, 78] width 91 height 20
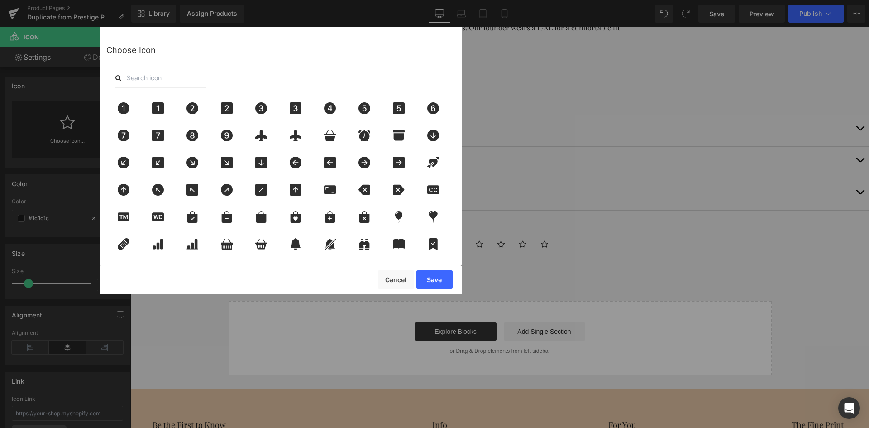
click at [168, 78] on input "text" at bounding box center [160, 78] width 91 height 20
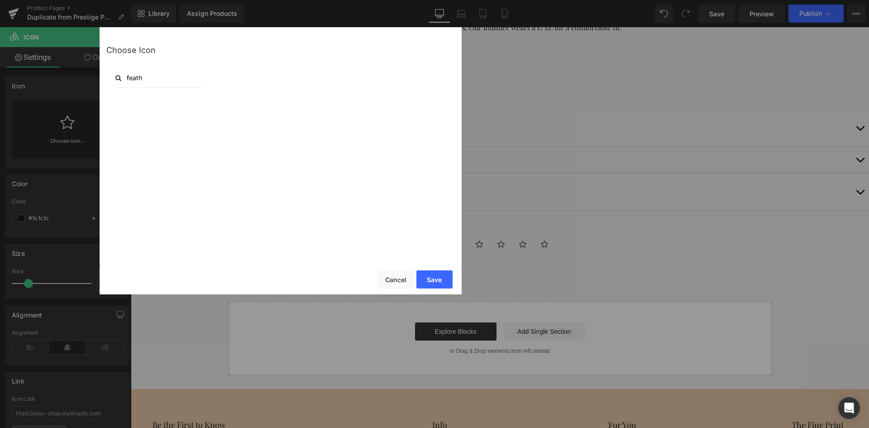
type input "feather"
click at [431, 274] on button "Save" at bounding box center [434, 279] width 36 height 18
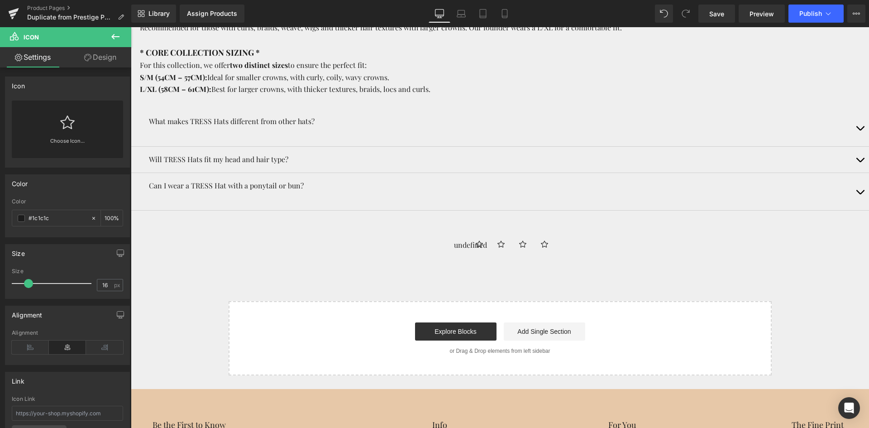
scroll to position [0, 0]
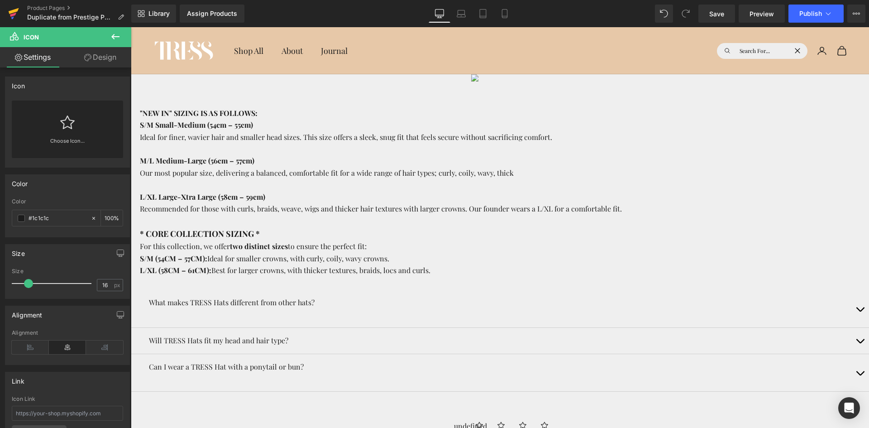
click at [14, 12] on icon at bounding box center [13, 13] width 11 height 23
click at [718, 16] on span "Save" at bounding box center [716, 14] width 15 height 10
click at [12, 13] on icon at bounding box center [13, 13] width 11 height 23
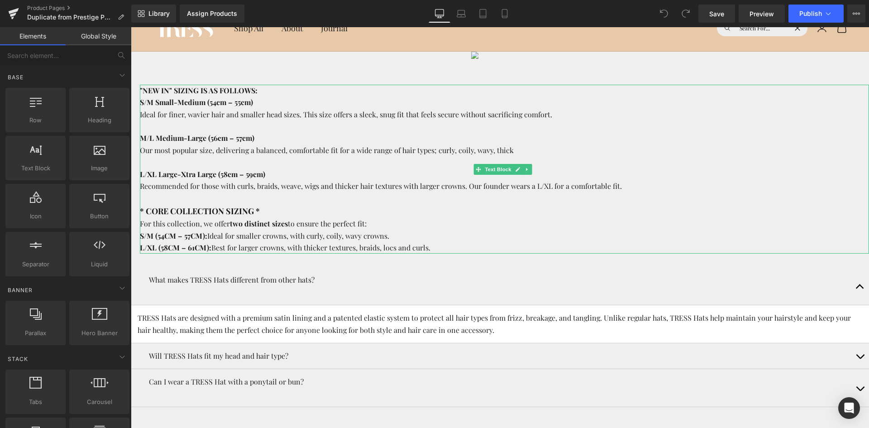
scroll to position [91, 0]
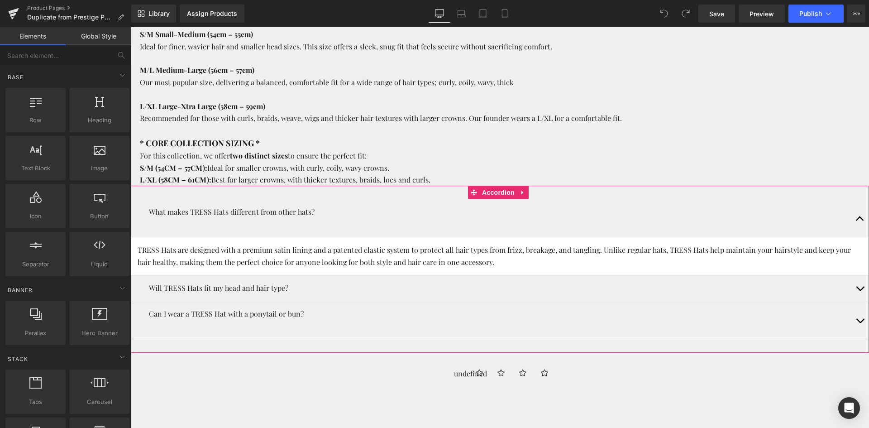
click at [860, 217] on button "button" at bounding box center [860, 218] width 18 height 38
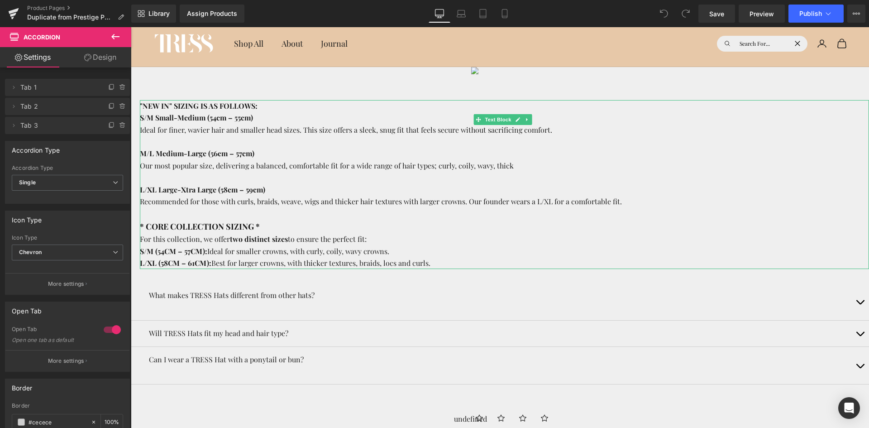
scroll to position [0, 0]
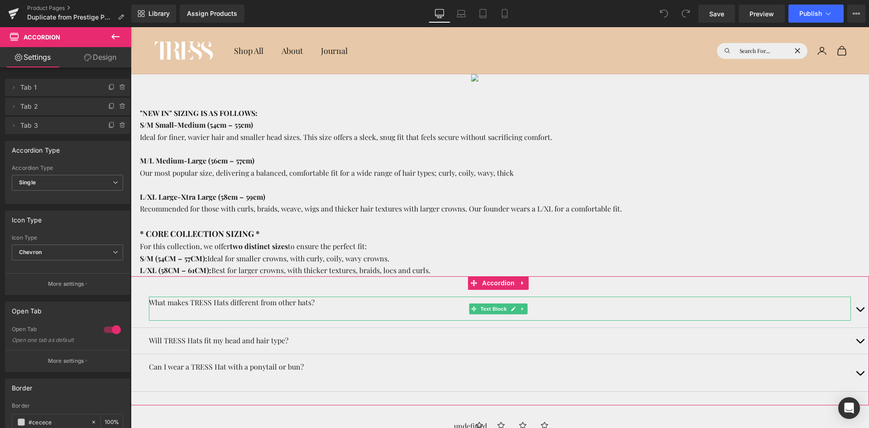
click at [325, 308] on p "What makes TRESS Hats different from other hats?" at bounding box center [500, 303] width 702 height 12
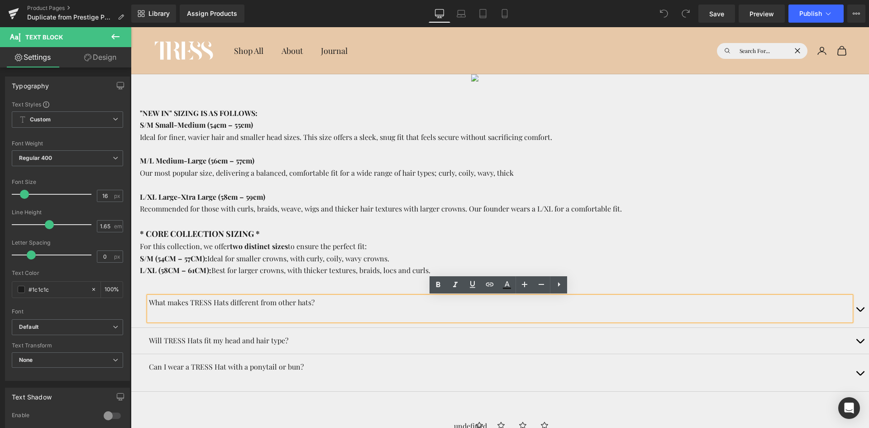
click at [856, 306] on button "button" at bounding box center [860, 309] width 18 height 38
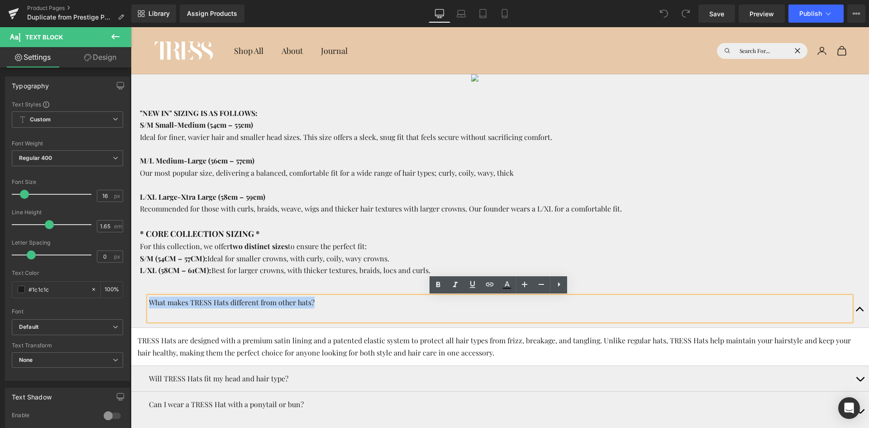
drag, startPoint x: 335, startPoint y: 305, endPoint x: 141, endPoint y: 299, distance: 193.8
click at [141, 299] on div "What makes TRESS Hats different from other hats? Text Block" at bounding box center [500, 309] width 738 height 38
copy p "What makes TRESS Hats different from other hats?"
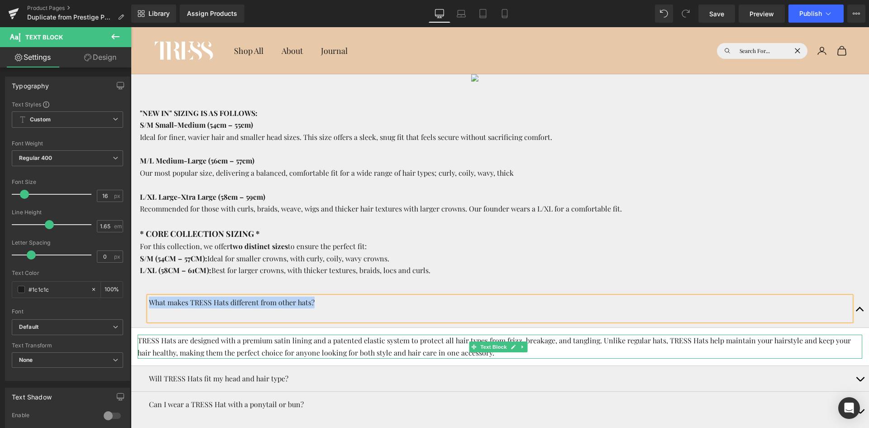
click at [380, 350] on p "TRESS Hats are designed with a premium satin lining and a patented elastic syst…" at bounding box center [500, 347] width 725 height 24
click at [379, 350] on p "TRESS Hats are designed with a premium satin lining and a patented elastic syst…" at bounding box center [500, 347] width 725 height 24
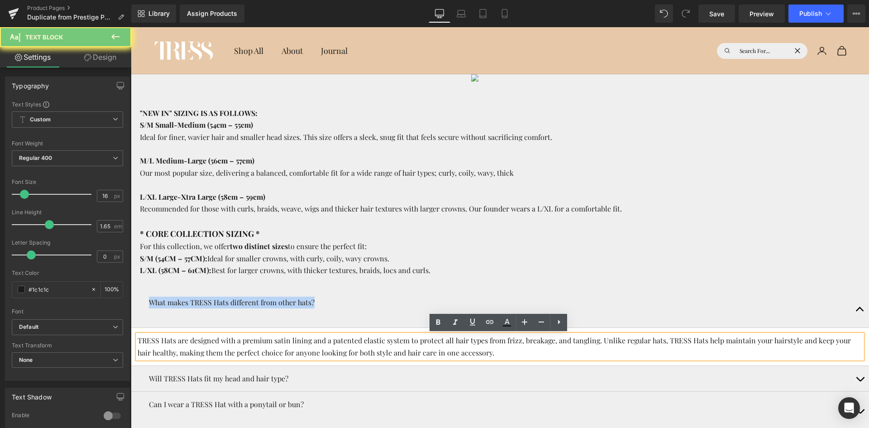
click at [379, 349] on p "TRESS Hats are designed with a premium satin lining and a patented elastic syst…" at bounding box center [500, 347] width 725 height 24
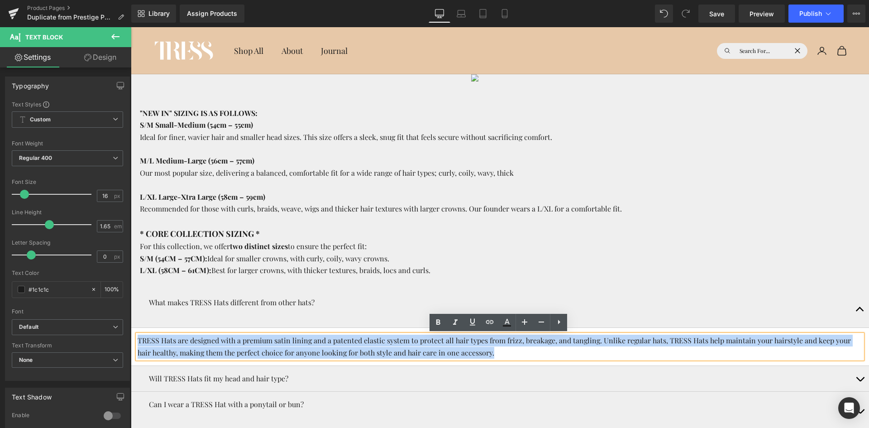
click at [379, 349] on p "TRESS Hats are designed with a premium satin lining and a patented elastic syst…" at bounding box center [500, 347] width 725 height 24
copy p "TRESS Hats are designed with a premium satin lining and a patented elastic syst…"
click at [856, 382] on button "button" at bounding box center [860, 378] width 18 height 25
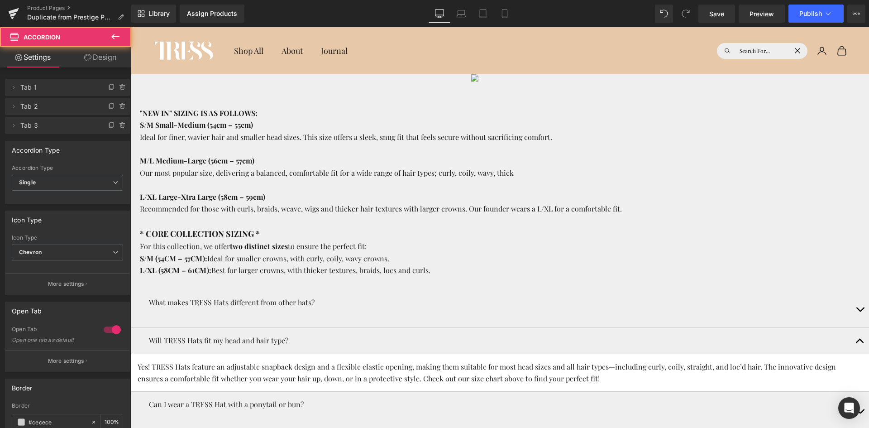
scroll to position [45, 0]
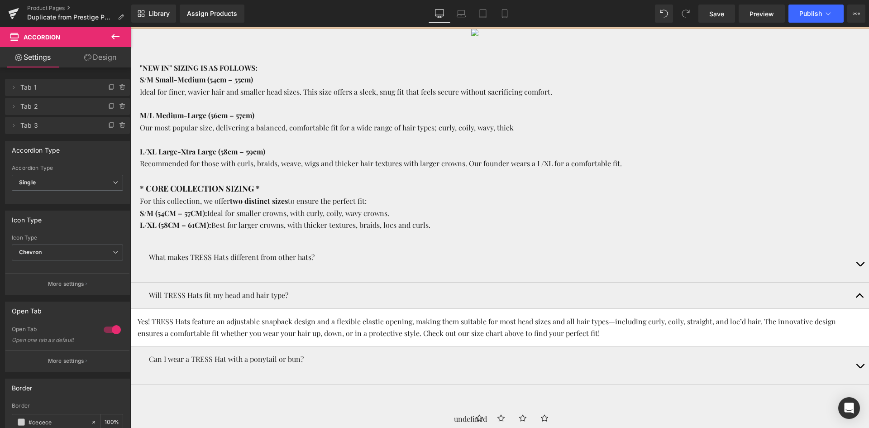
click at [596, 333] on p "Yes! TRESS Hats feature an adjustable snapback design and a flexible elastic op…" at bounding box center [500, 328] width 725 height 24
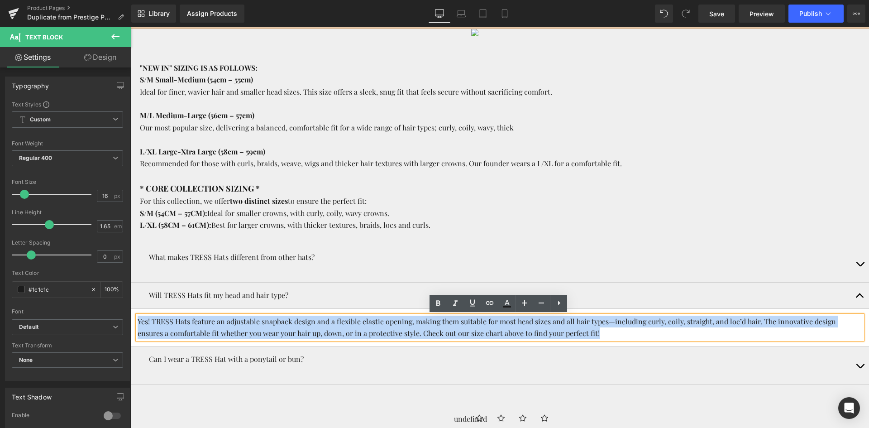
drag, startPoint x: 577, startPoint y: 334, endPoint x: 127, endPoint y: 295, distance: 451.7
click at [131, 295] on html "Skip to content TRESS Navigation menu Shop All New In Core Collection Beanies A…" at bounding box center [500, 382] width 738 height 801
copy p "Yes! TRESS Hats feature an adjustable snapback design and a flexible elastic op…"
